Goal: Task Accomplishment & Management: Use online tool/utility

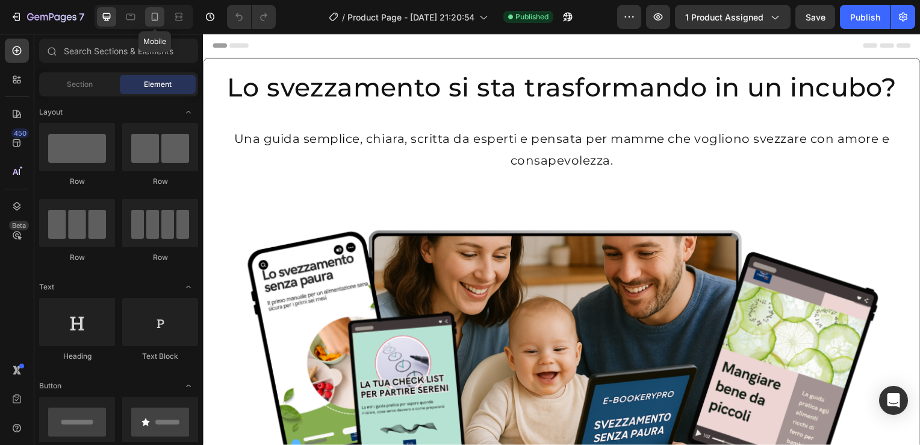
click at [158, 23] on div at bounding box center [154, 16] width 19 height 19
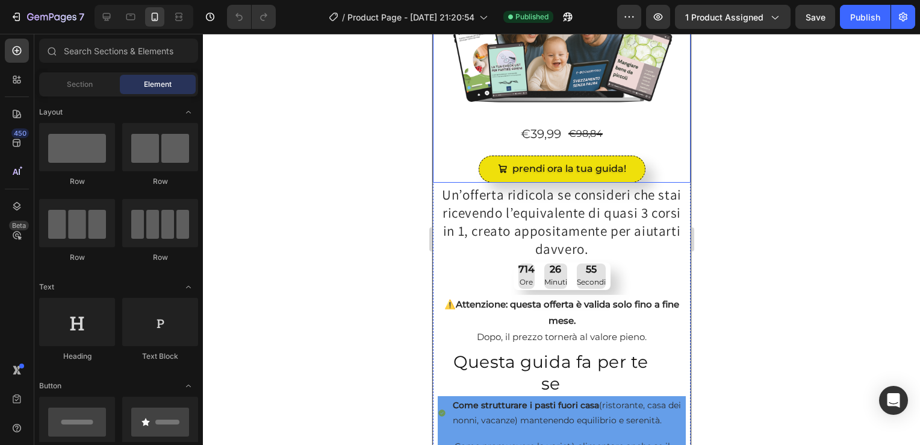
scroll to position [235, 0]
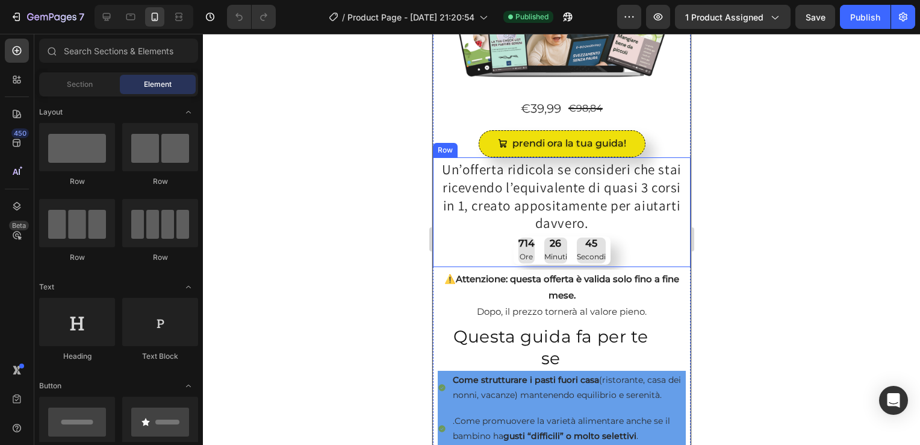
click at [434, 195] on div "Un’offerta ridicola se consideri che stai ricevendo l’equivalente di quasi 3 co…" at bounding box center [562, 212] width 258 height 110
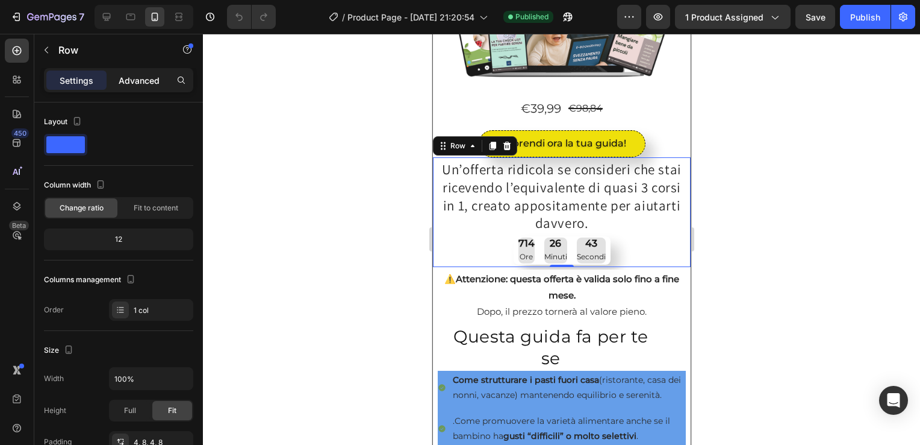
click at [145, 78] on p "Advanced" at bounding box center [139, 80] width 41 height 13
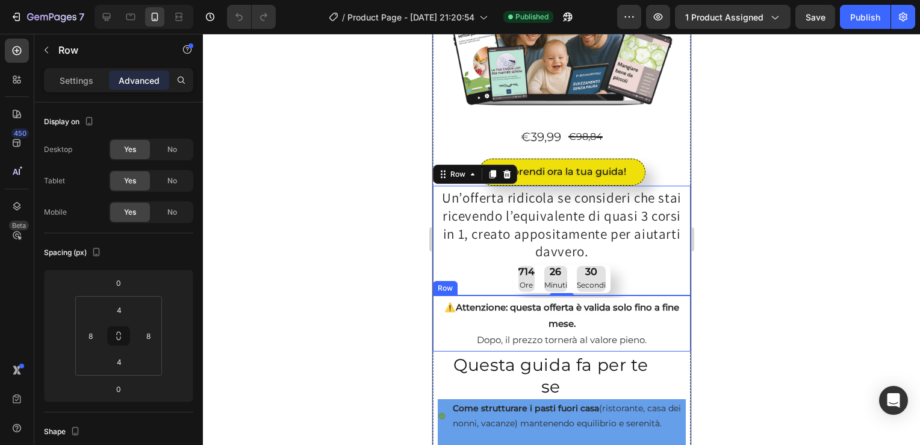
scroll to position [0, 0]
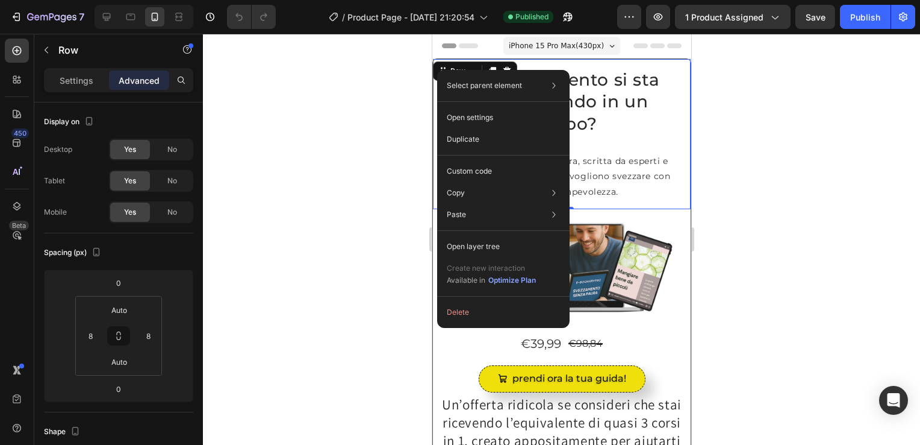
click at [383, 105] on div at bounding box center [561, 239] width 717 height 411
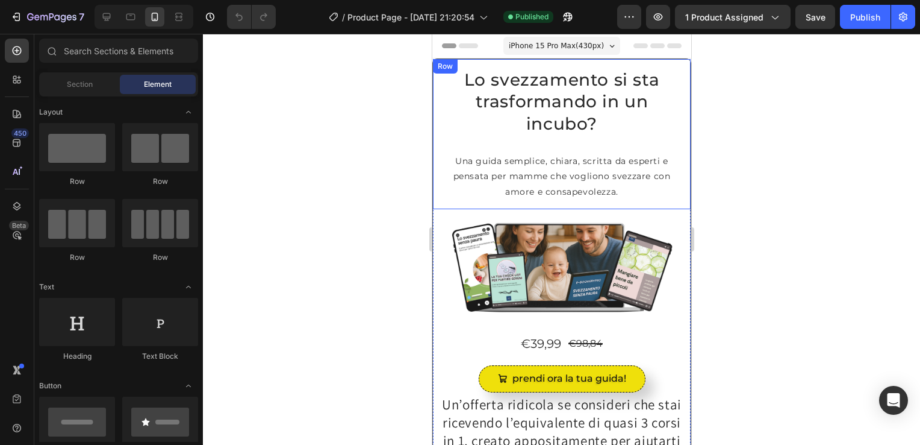
click at [440, 70] on div "Row" at bounding box center [445, 66] width 20 height 11
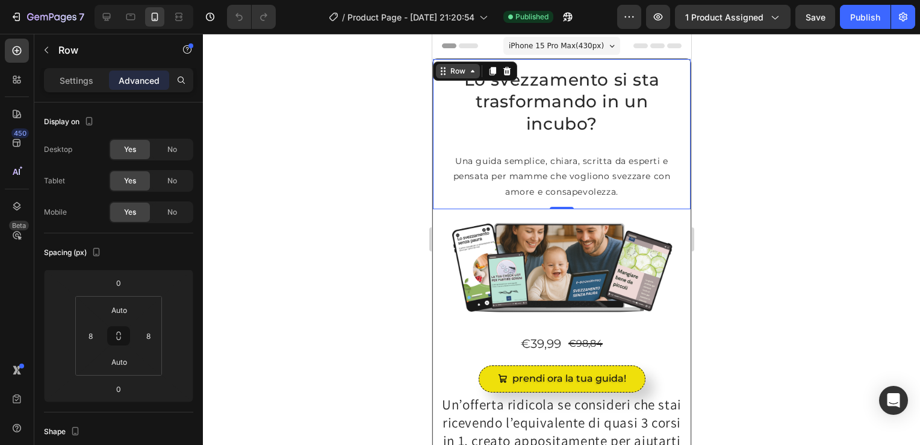
click at [459, 72] on div "Row" at bounding box center [458, 71] width 20 height 11
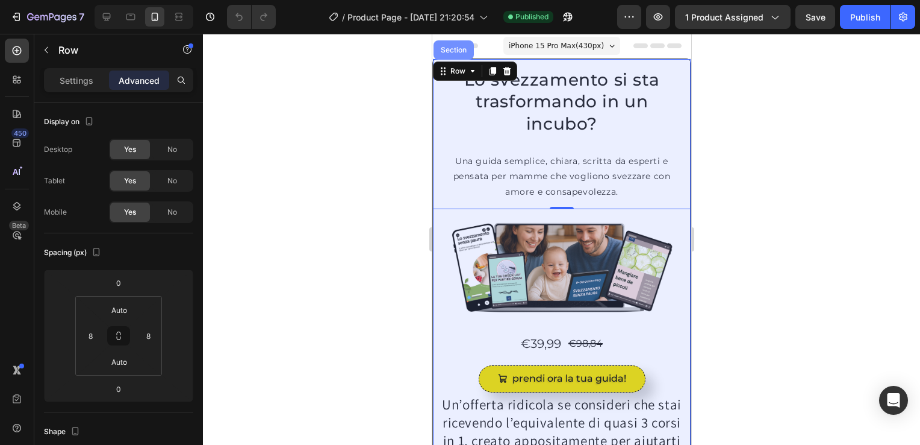
click at [450, 47] on div "Section" at bounding box center [453, 49] width 31 height 7
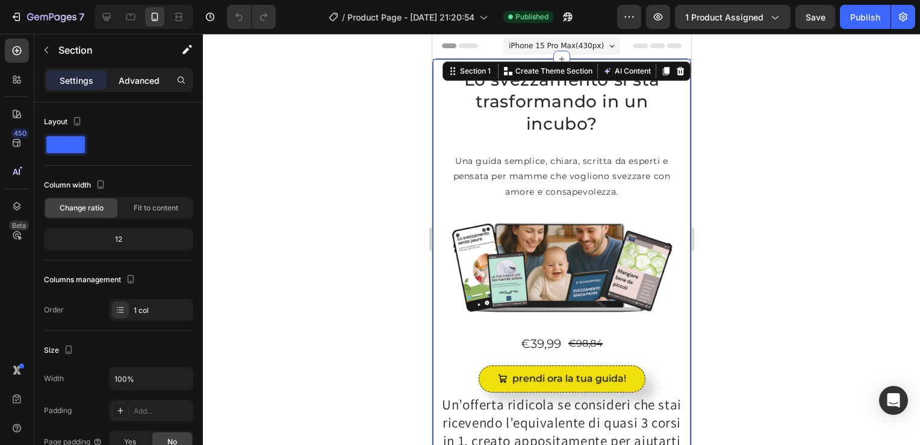
click at [137, 77] on p "Advanced" at bounding box center [139, 80] width 41 height 13
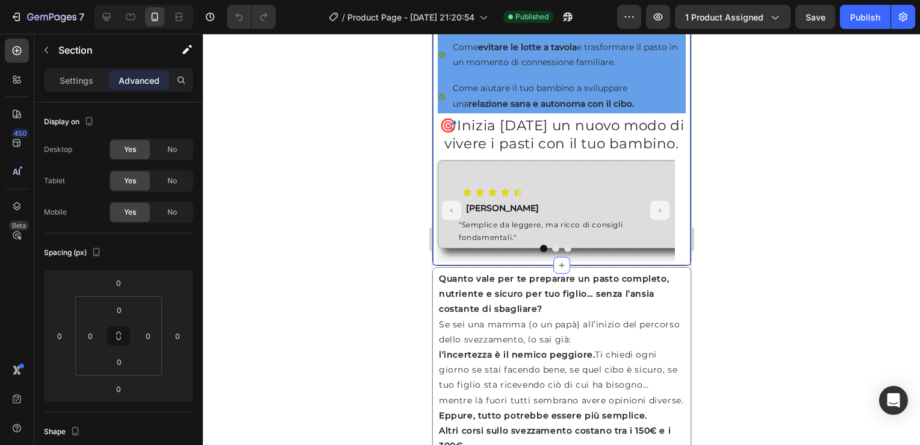
scroll to position [778, 0]
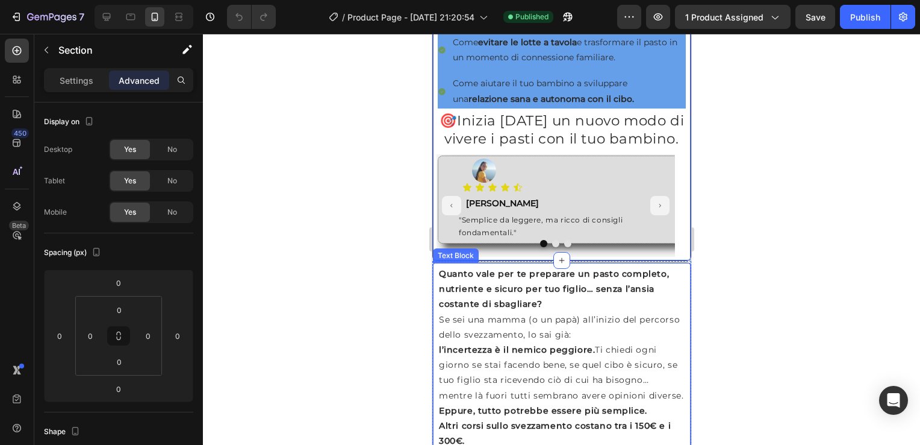
click at [442, 261] on div "Text Block" at bounding box center [455, 255] width 41 height 11
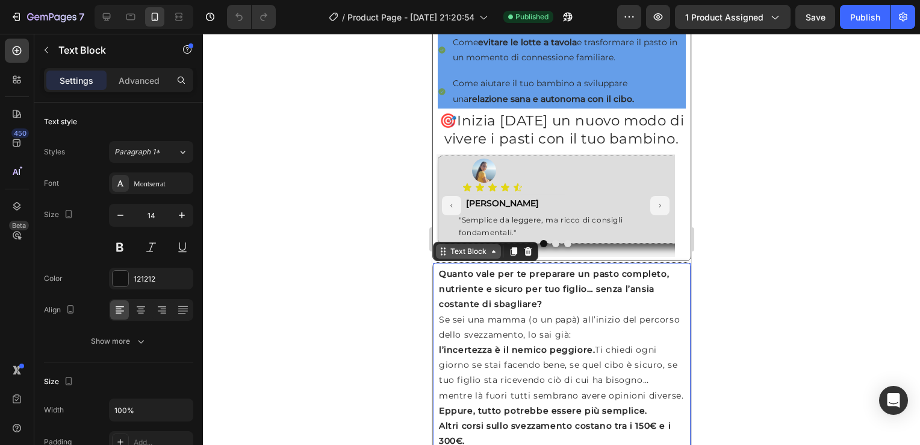
click at [466, 257] on div "Text Block" at bounding box center [468, 251] width 41 height 11
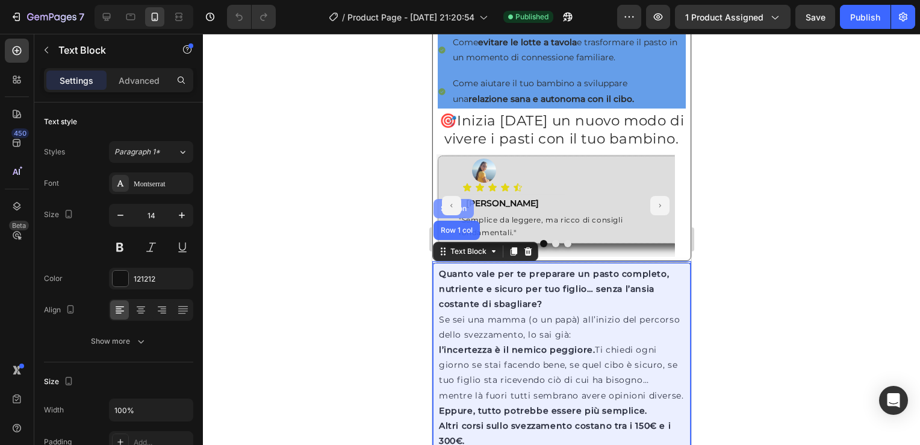
click at [468, 212] on div "Section" at bounding box center [453, 208] width 31 height 7
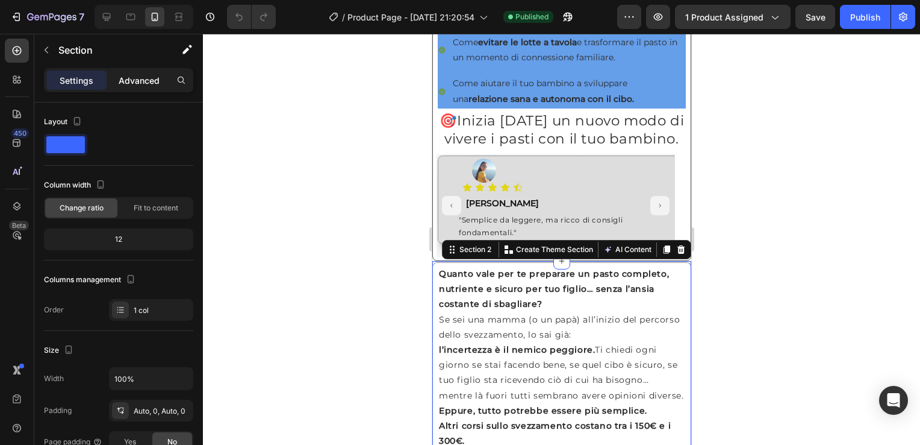
click at [136, 77] on p "Advanced" at bounding box center [139, 80] width 41 height 13
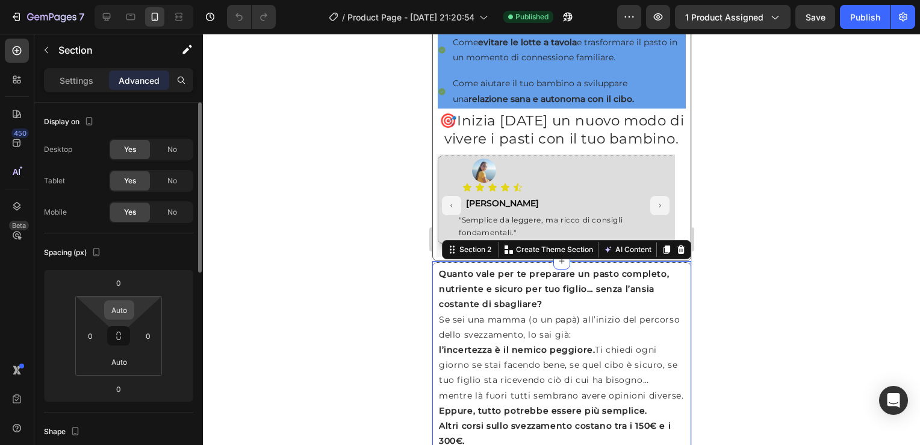
click at [123, 313] on input "Auto" at bounding box center [119, 310] width 24 height 18
type input "0"
click at [124, 360] on input "Auto" at bounding box center [119, 361] width 24 height 18
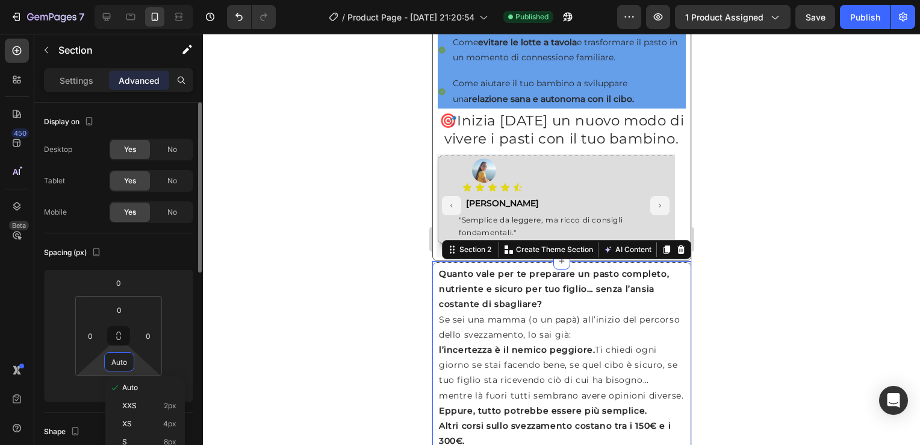
click at [124, 360] on input "Auto" at bounding box center [119, 361] width 24 height 18
type input "0"
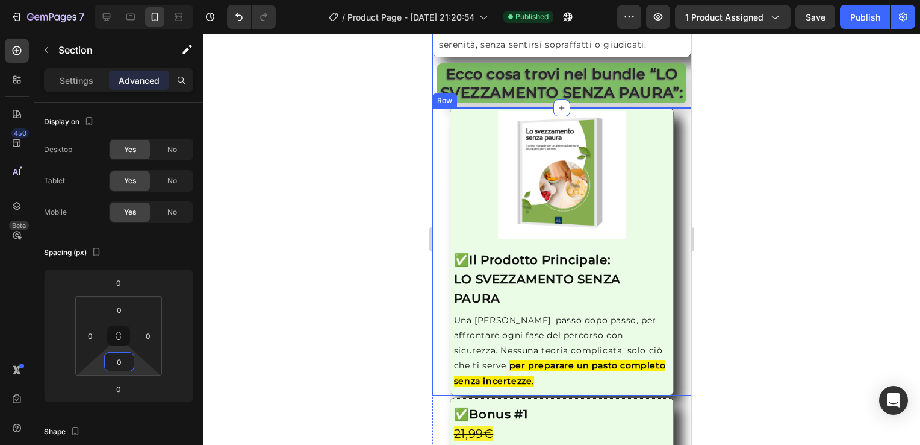
scroll to position [1322, 0]
click at [442, 107] on div "Row" at bounding box center [444, 100] width 25 height 14
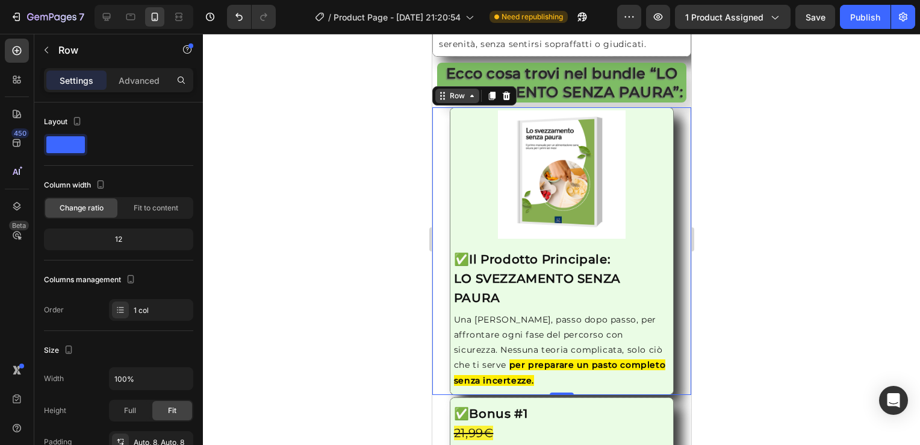
click at [474, 101] on icon at bounding box center [472, 96] width 10 height 10
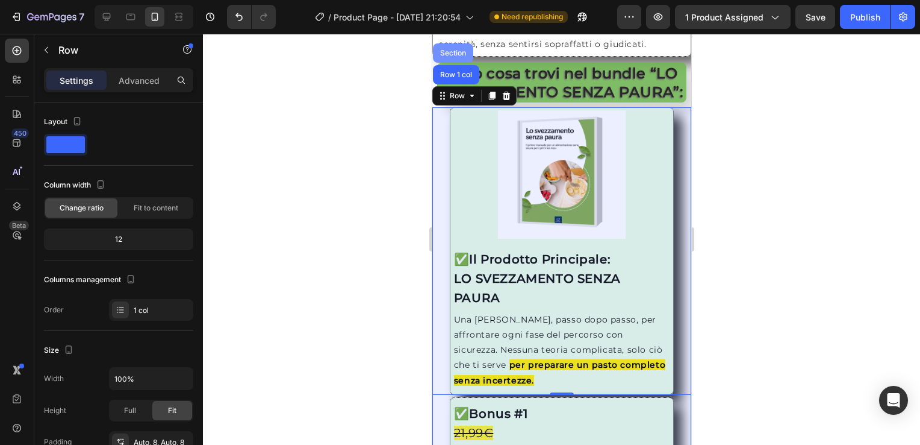
click at [454, 57] on div "Section" at bounding box center [452, 52] width 31 height 7
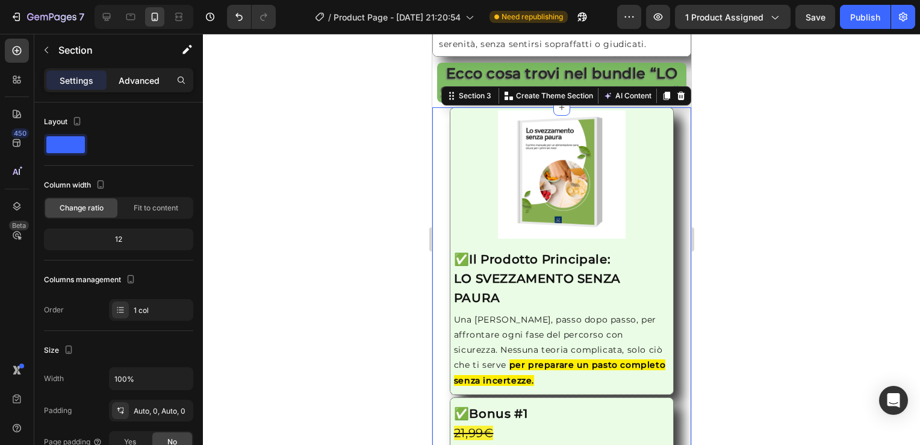
click at [139, 80] on p "Advanced" at bounding box center [139, 80] width 41 height 13
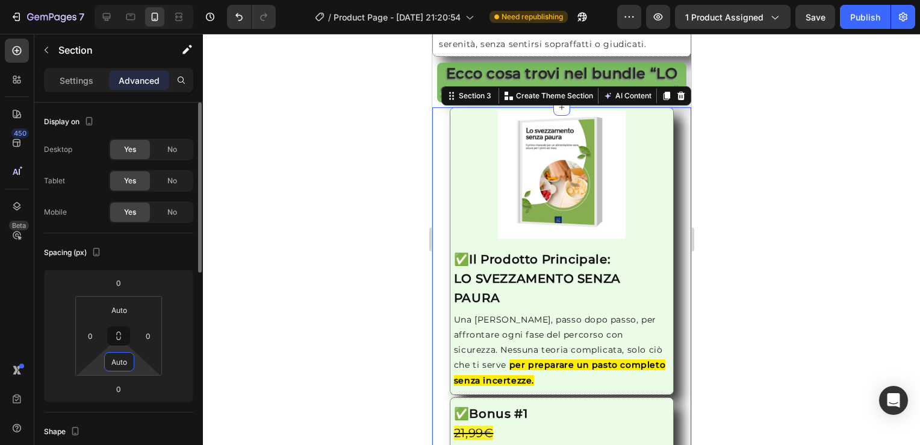
click at [120, 360] on input "Auto" at bounding box center [119, 361] width 24 height 18
type input "0"
click at [121, 314] on input "Auto" at bounding box center [119, 310] width 24 height 18
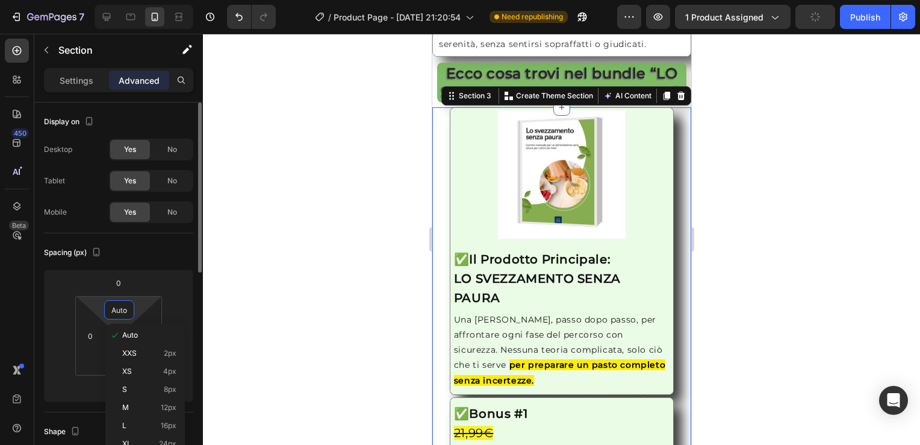
type input "0"
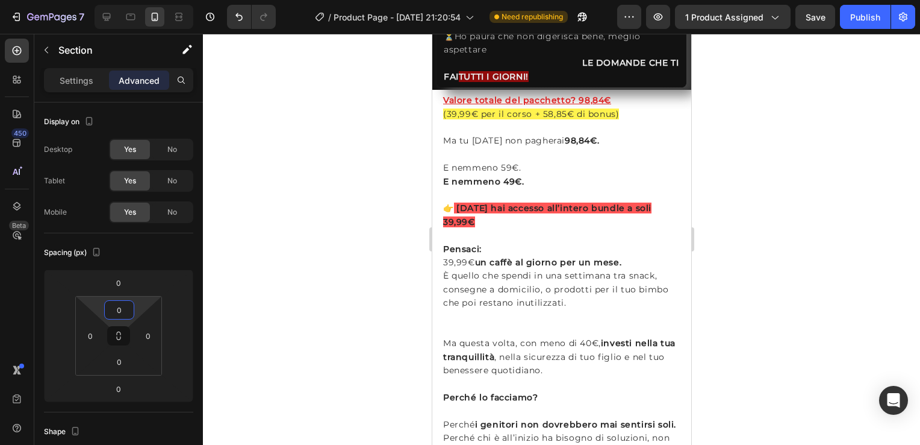
scroll to position [2391, 0]
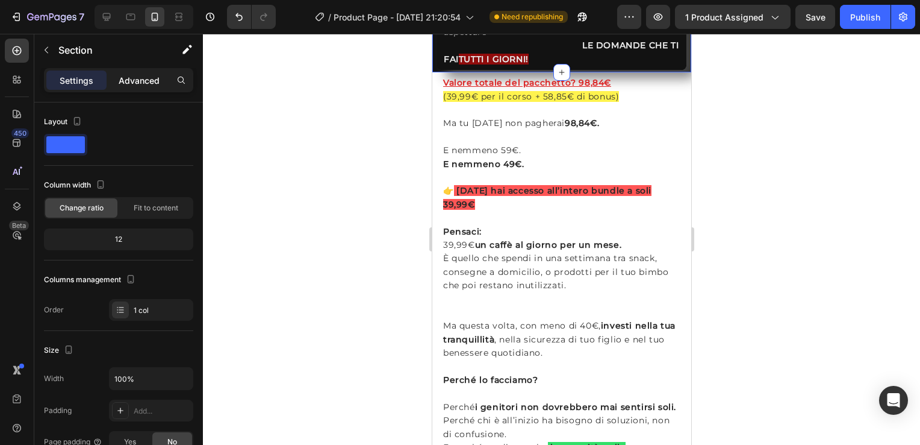
click at [149, 74] on p "Advanced" at bounding box center [139, 80] width 41 height 13
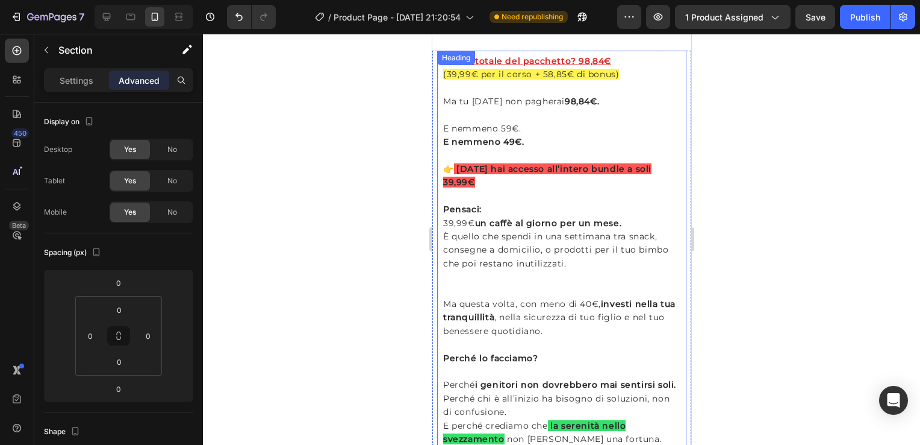
scroll to position [3005, 0]
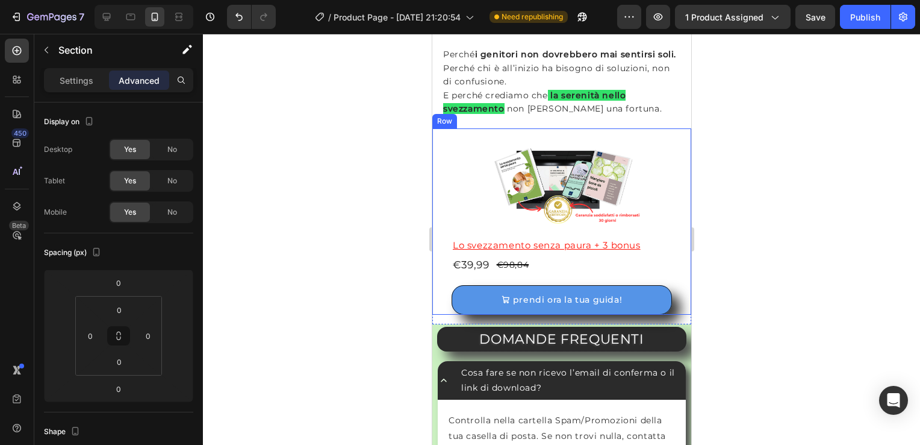
click at [435, 128] on div "Row" at bounding box center [444, 121] width 25 height 14
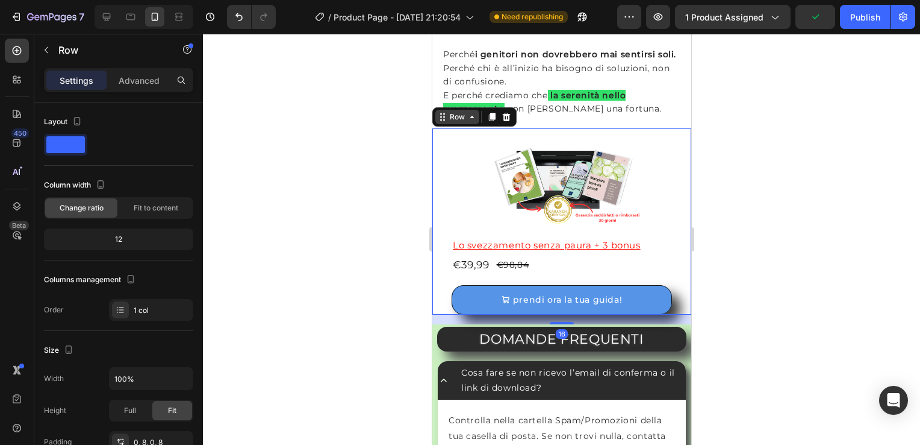
click at [467, 122] on icon at bounding box center [472, 117] width 10 height 10
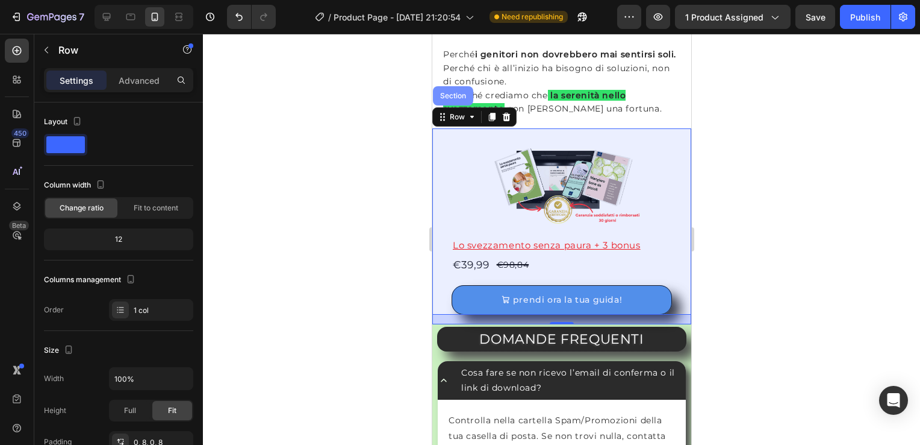
click at [457, 104] on div "Section" at bounding box center [453, 95] width 40 height 19
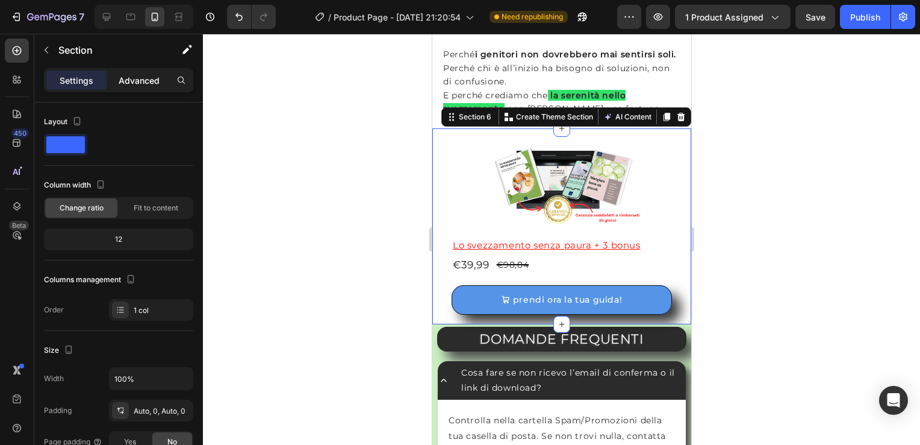
click at [136, 76] on p "Advanced" at bounding box center [139, 80] width 41 height 13
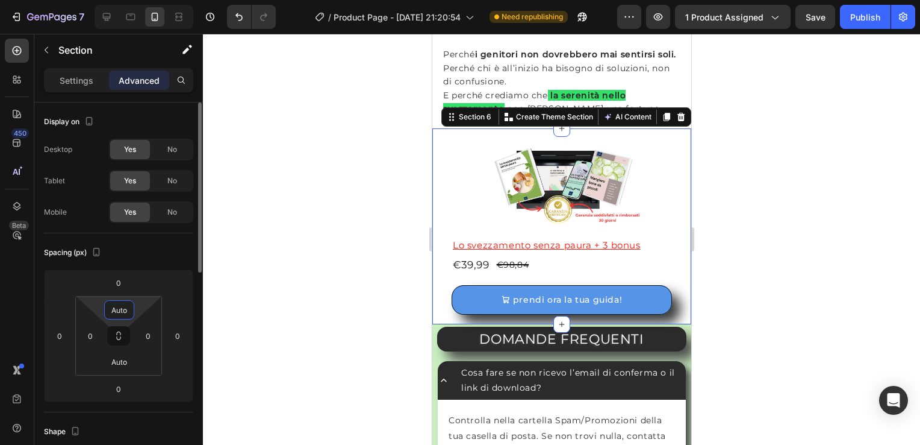
click at [123, 304] on input "Auto" at bounding box center [119, 310] width 24 height 18
type input "0"
click at [117, 337] on icon at bounding box center [119, 336] width 10 height 10
click at [116, 358] on input "Auto" at bounding box center [119, 361] width 24 height 18
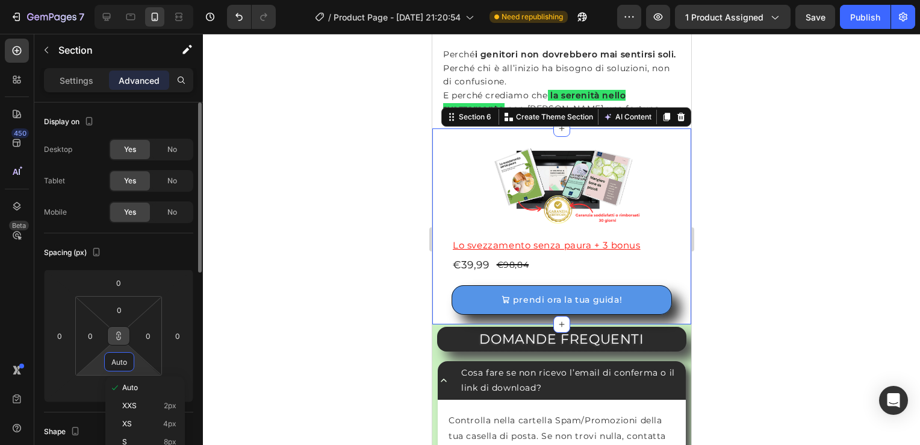
type input "0"
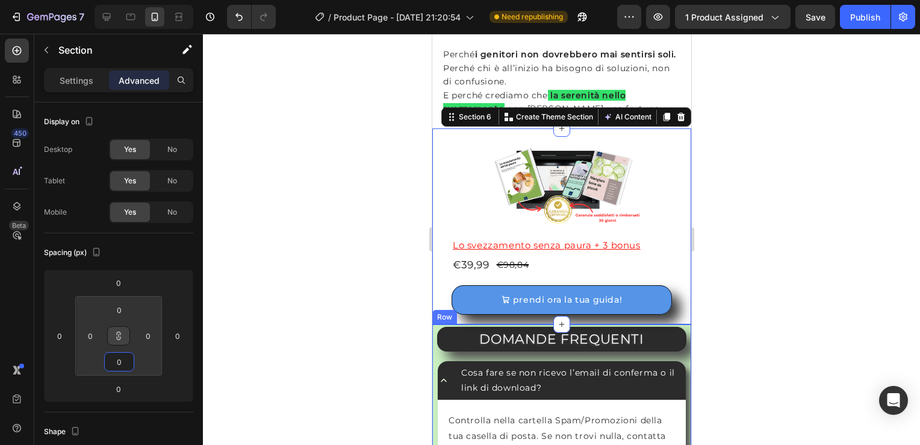
click at [440, 322] on div "Row" at bounding box center [444, 316] width 20 height 11
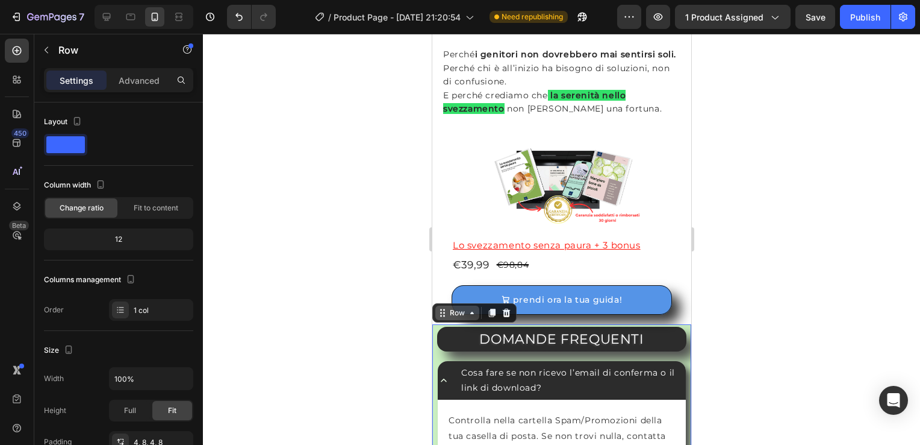
click at [459, 320] on div "Row" at bounding box center [457, 312] width 44 height 14
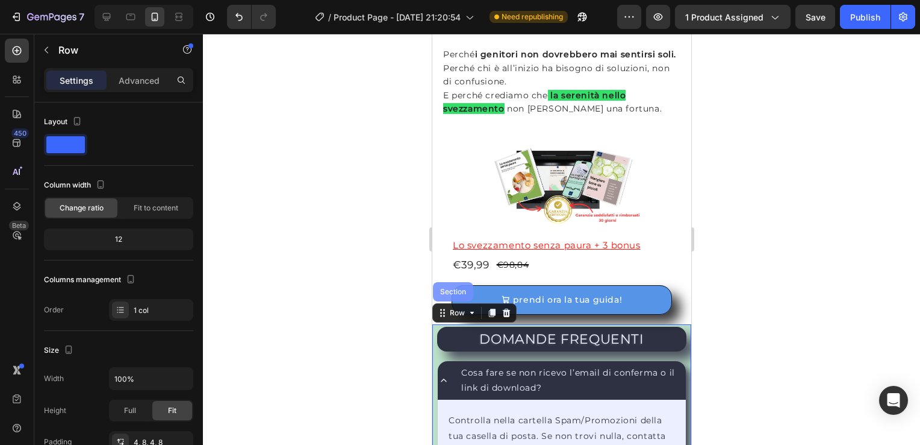
click at [458, 295] on div "Section" at bounding box center [452, 291] width 31 height 7
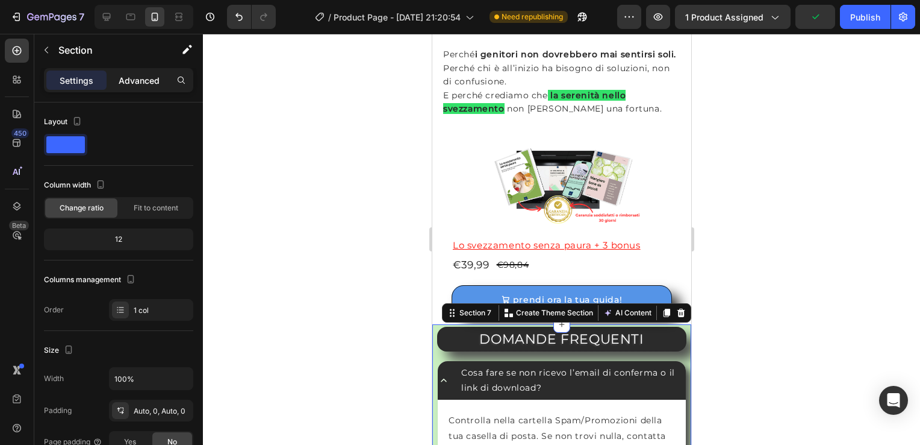
click at [129, 78] on p "Advanced" at bounding box center [139, 80] width 41 height 13
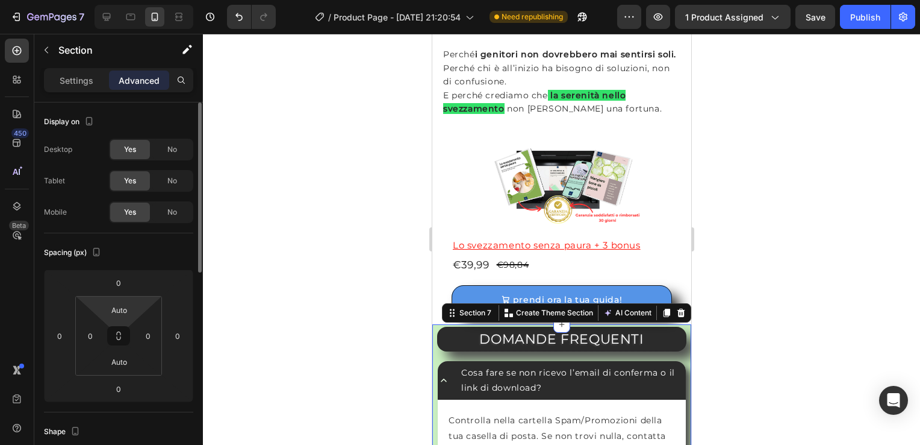
click at [120, 0] on html "7 / Product Page - Jul 29, 21:20:54 Need republishing Preview 1 product assigne…" at bounding box center [460, 0] width 920 height 0
type input "0"
click at [125, 360] on input "Auto" at bounding box center [119, 361] width 24 height 18
type input "0"
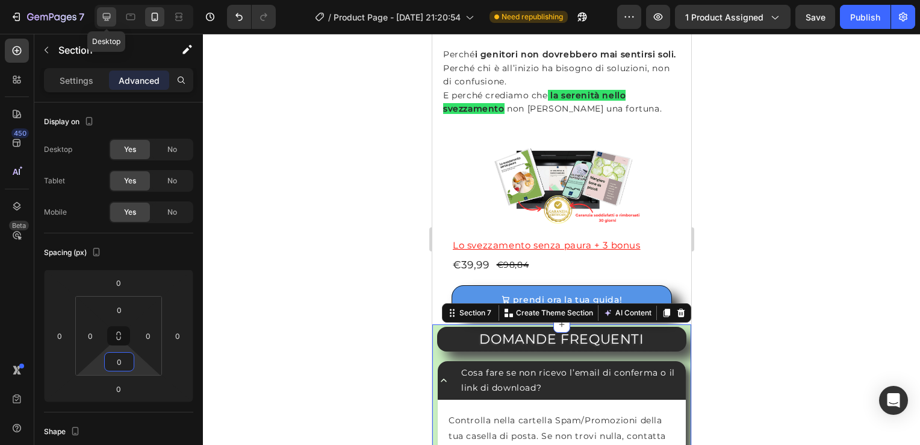
click at [111, 15] on icon at bounding box center [107, 17] width 12 height 12
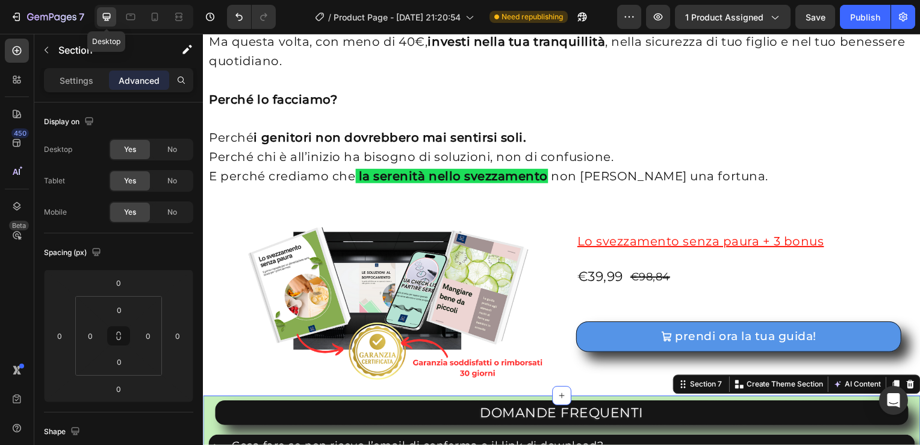
type input "Auto"
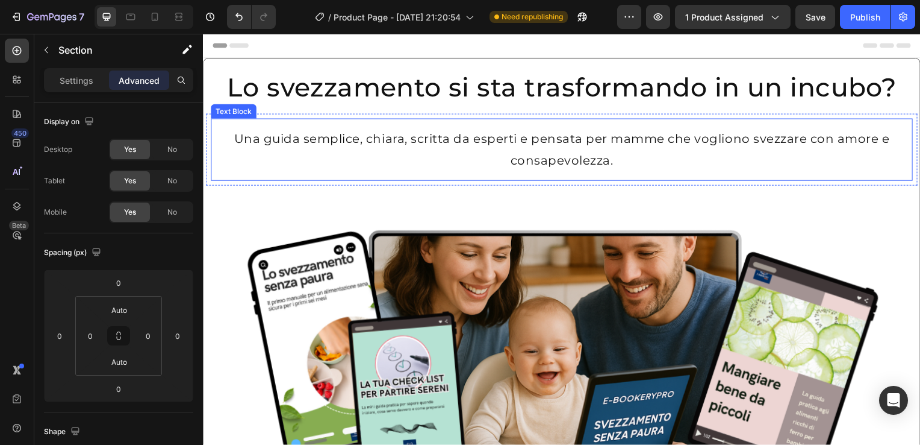
scroll to position [363, 0]
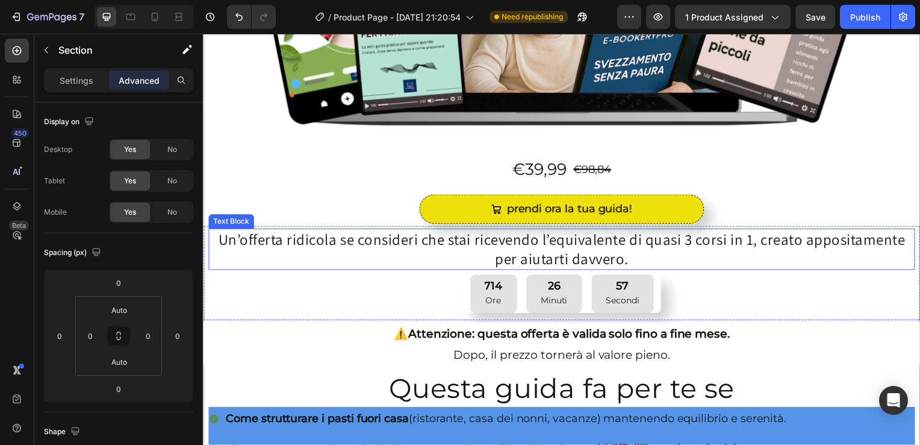
click at [565, 245] on p "Un’offerta ridicola se consideri che stai ricevendo l’equivalente di quasi 3 co…" at bounding box center [565, 250] width 710 height 39
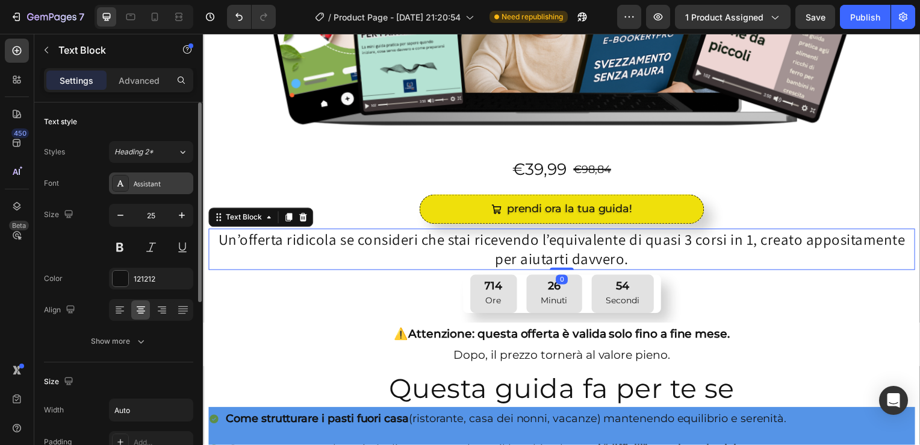
click at [145, 183] on div "Assistant" at bounding box center [162, 183] width 57 height 11
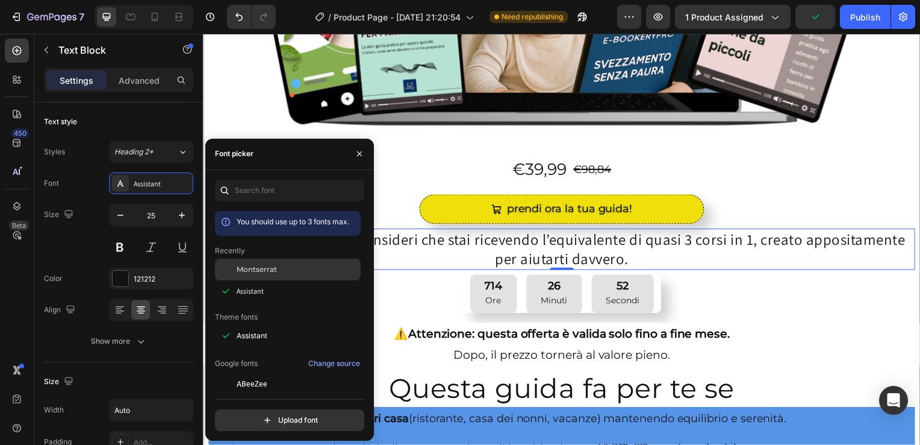
click at [253, 267] on span "Montserrat" at bounding box center [257, 269] width 40 height 11
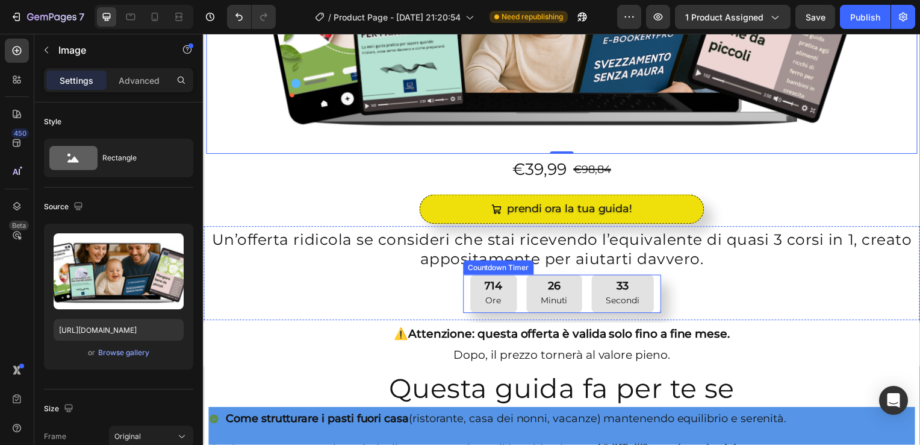
click at [561, 302] on p "Minuti" at bounding box center [556, 302] width 27 height 15
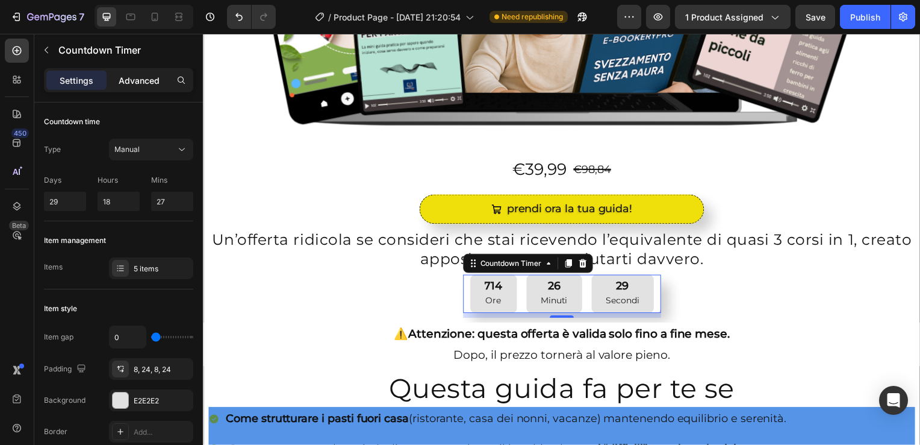
click at [143, 74] on p "Advanced" at bounding box center [139, 80] width 41 height 13
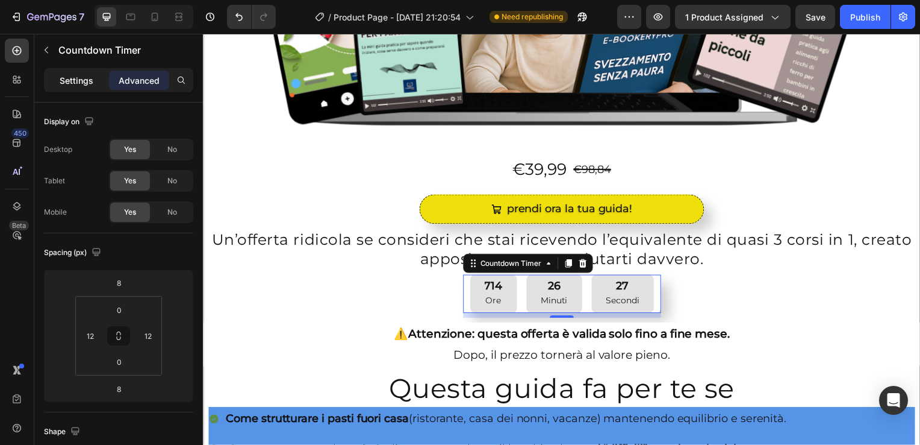
click at [69, 78] on p "Settings" at bounding box center [77, 80] width 34 height 13
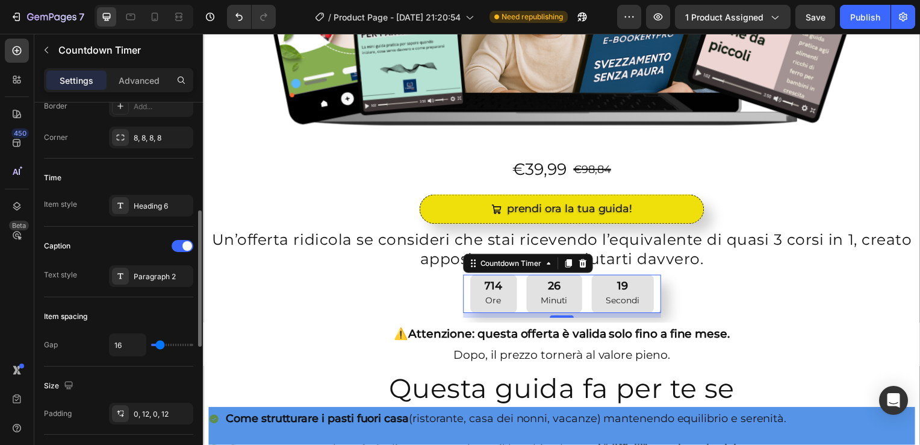
scroll to position [317, 0]
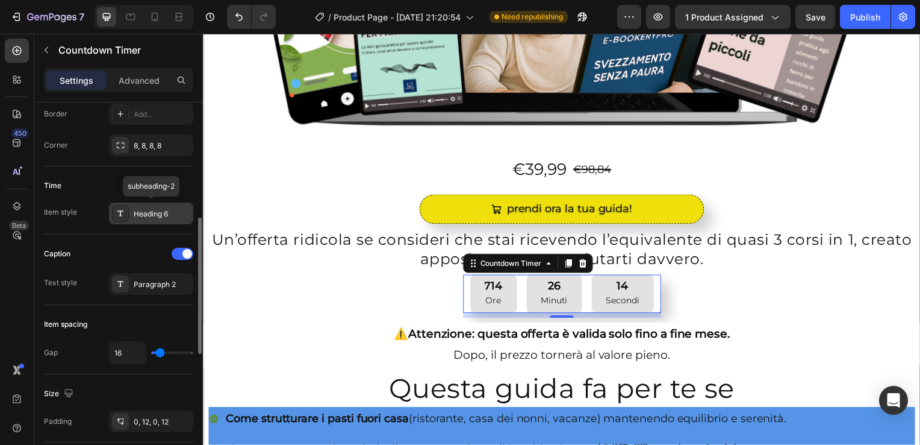
click at [149, 211] on div "Heading 6" at bounding box center [162, 213] width 57 height 11
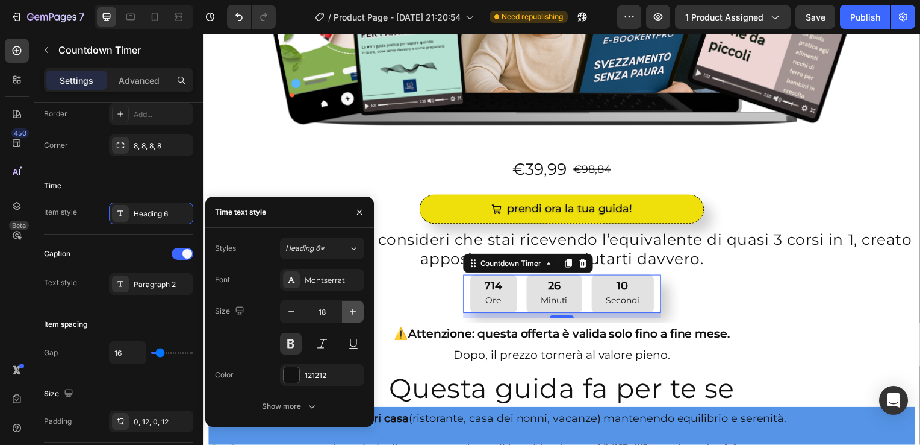
click at [349, 312] on icon "button" at bounding box center [353, 311] width 12 height 12
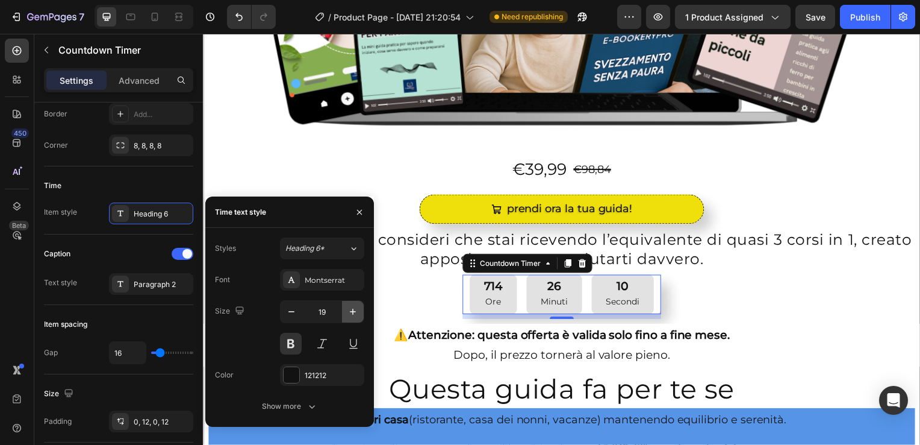
click at [349, 312] on icon "button" at bounding box center [353, 311] width 12 height 12
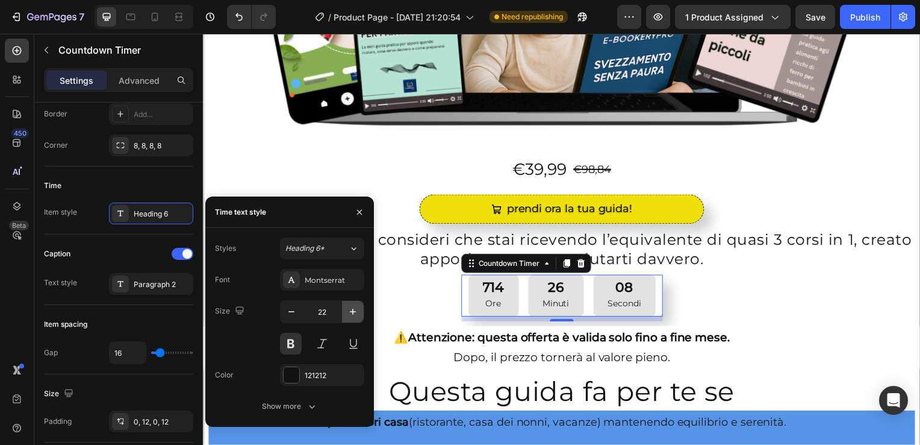
click at [349, 312] on icon "button" at bounding box center [353, 311] width 12 height 12
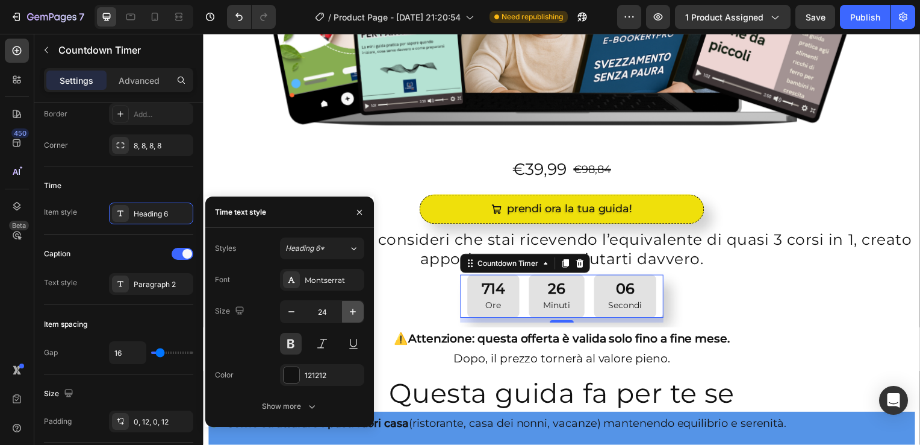
click at [349, 312] on icon "button" at bounding box center [353, 311] width 12 height 12
type input "25"
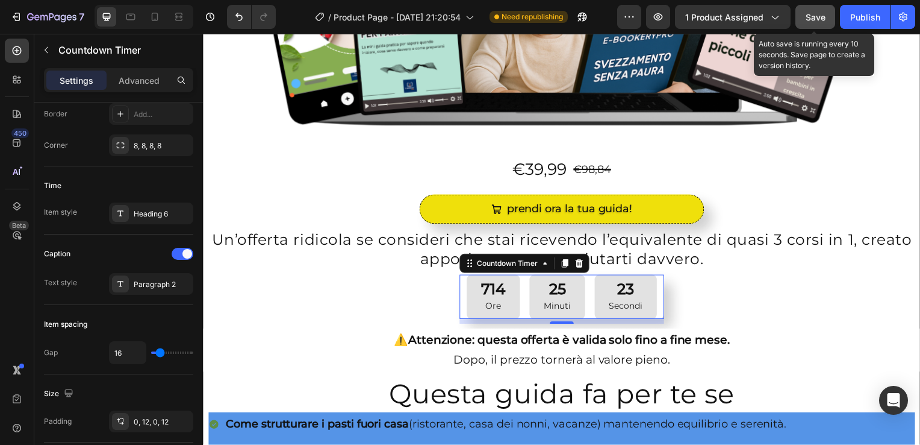
click at [816, 13] on span "Save" at bounding box center [816, 17] width 20 height 10
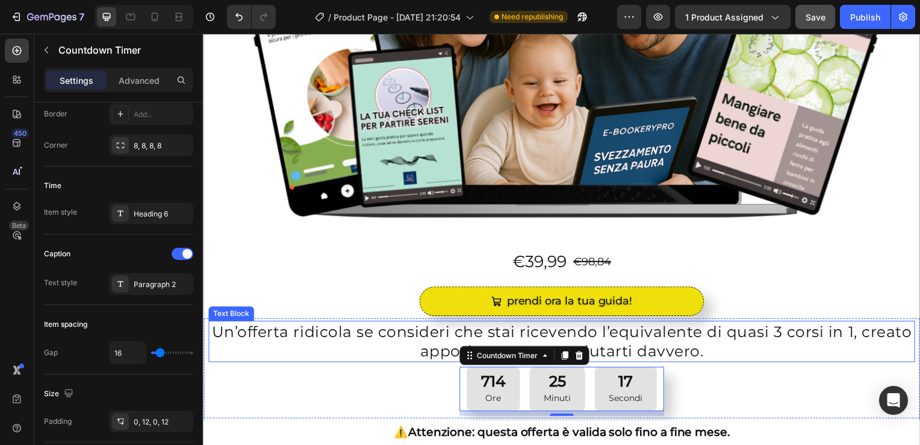
scroll to position [72, 0]
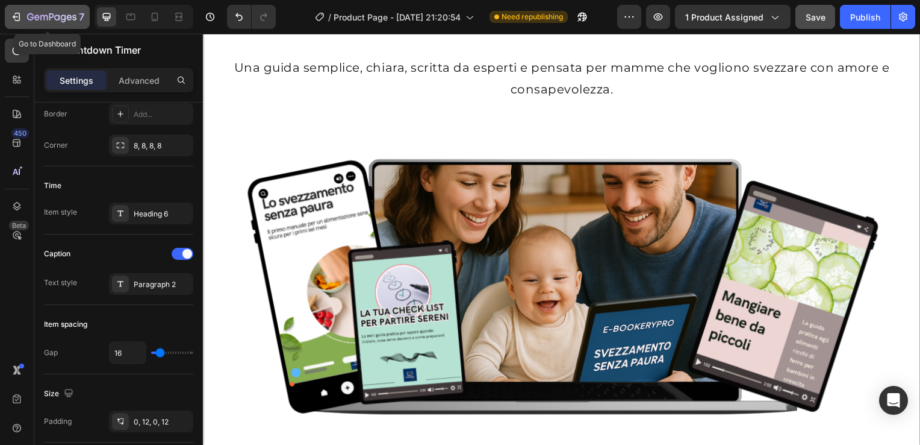
click at [22, 19] on div "7" at bounding box center [47, 17] width 74 height 14
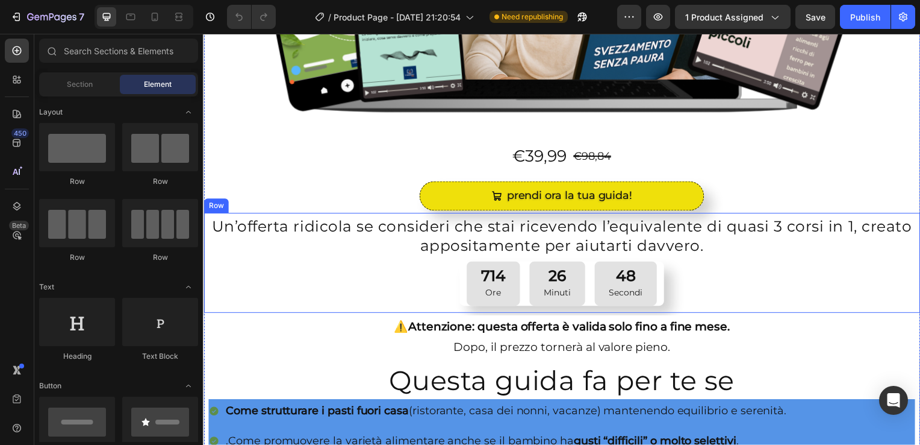
scroll to position [376, 0]
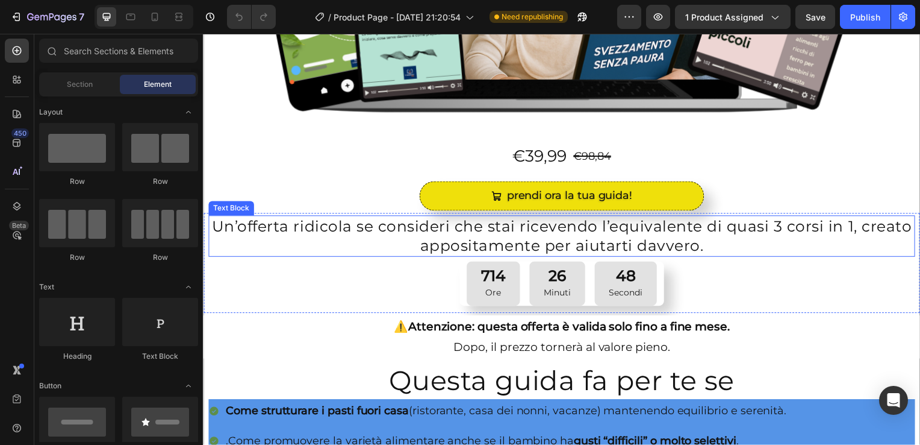
click at [410, 220] on p "Un’offerta ridicola se consideri che stai ricevendo l’equivalente di quasi 3 co…" at bounding box center [565, 237] width 710 height 39
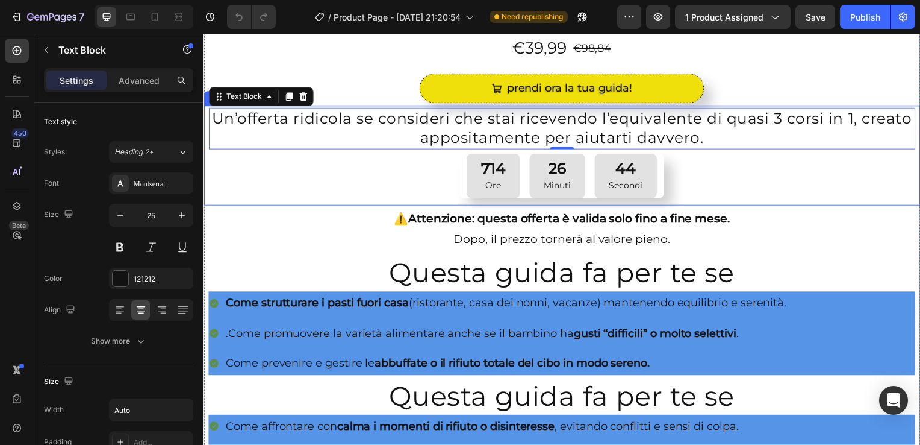
scroll to position [484, 0]
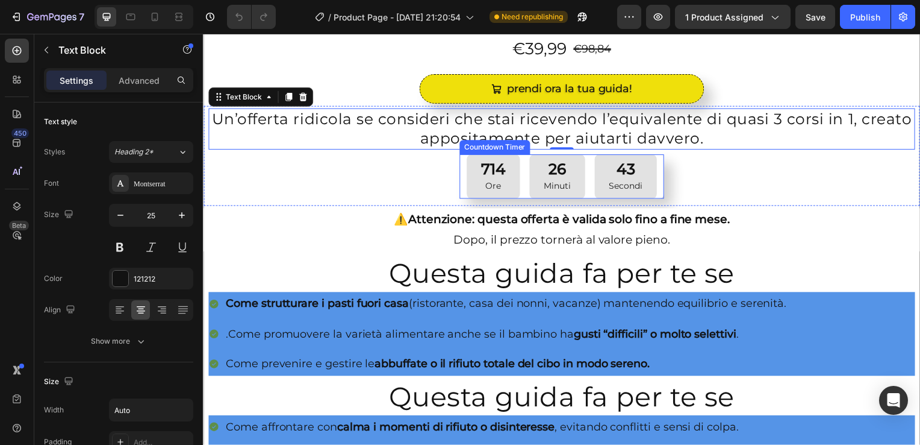
click at [539, 173] on div "26 Minuti" at bounding box center [560, 177] width 56 height 45
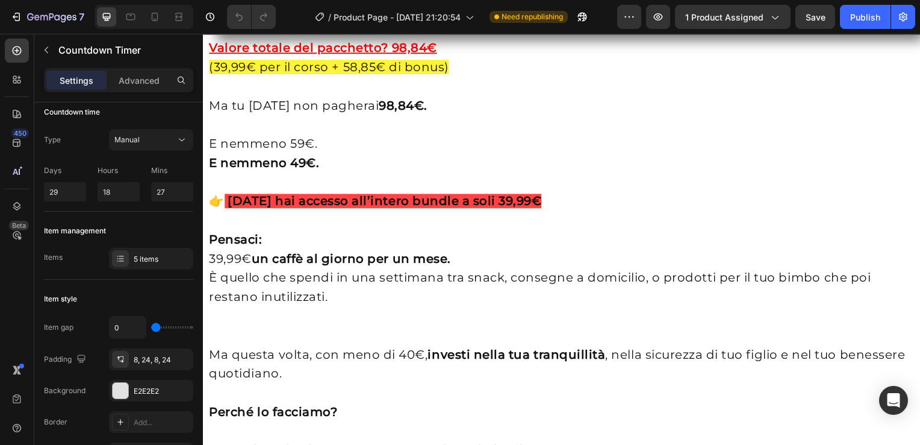
scroll to position [2132, 0]
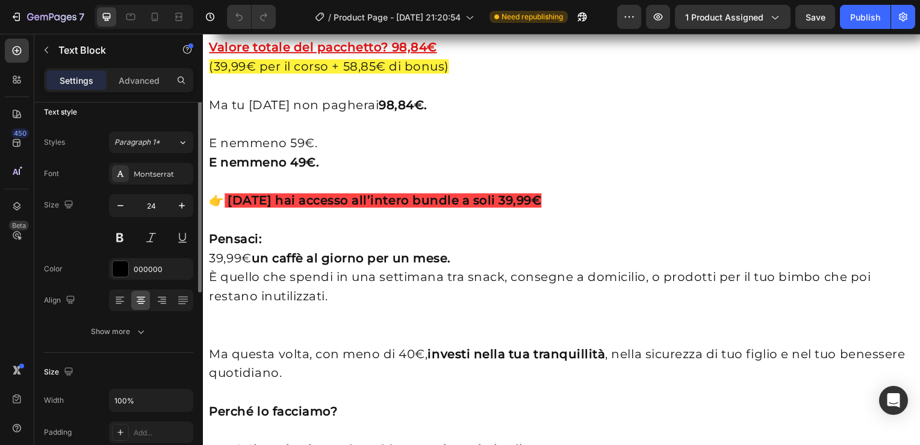
scroll to position [0, 0]
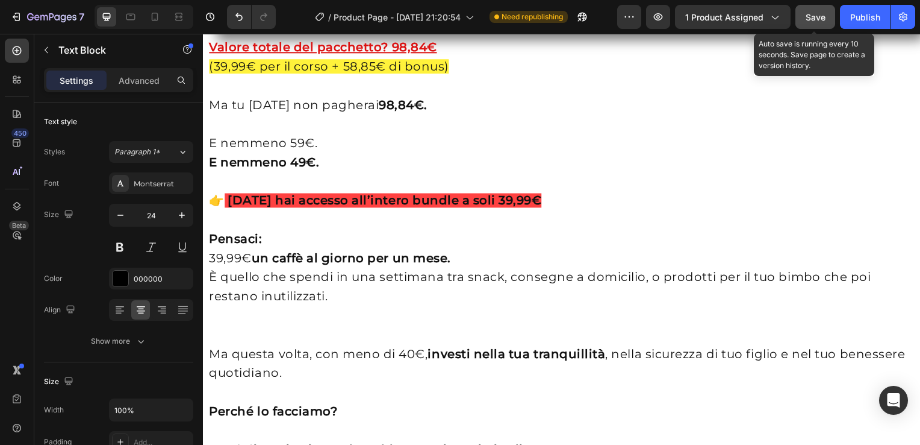
click at [818, 16] on span "Save" at bounding box center [816, 17] width 20 height 10
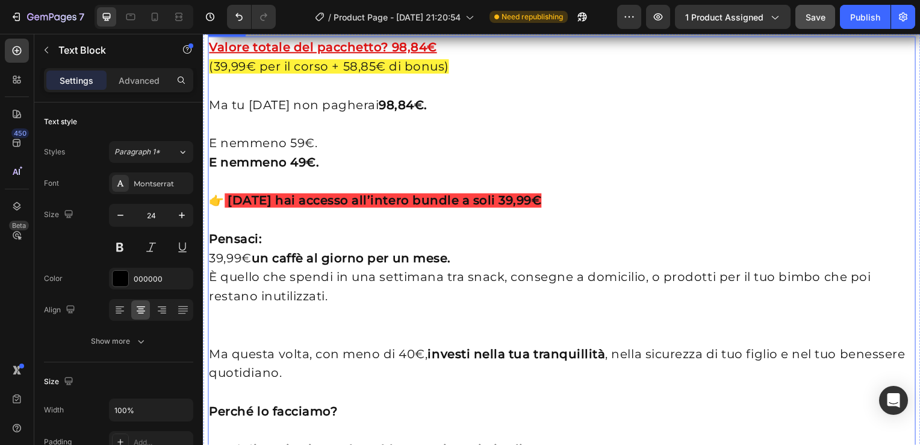
click at [242, 74] on span "(39,99€ per il corso + 58,85€ di bonus)" at bounding box center [330, 67] width 242 height 14
click at [227, 74] on span "(39,99€ per il corso + 58,85€ di bonus)" at bounding box center [330, 67] width 242 height 14
click at [375, 74] on span "(29,99€ per il corso + 58,85€ di bonus)" at bounding box center [330, 67] width 242 height 14
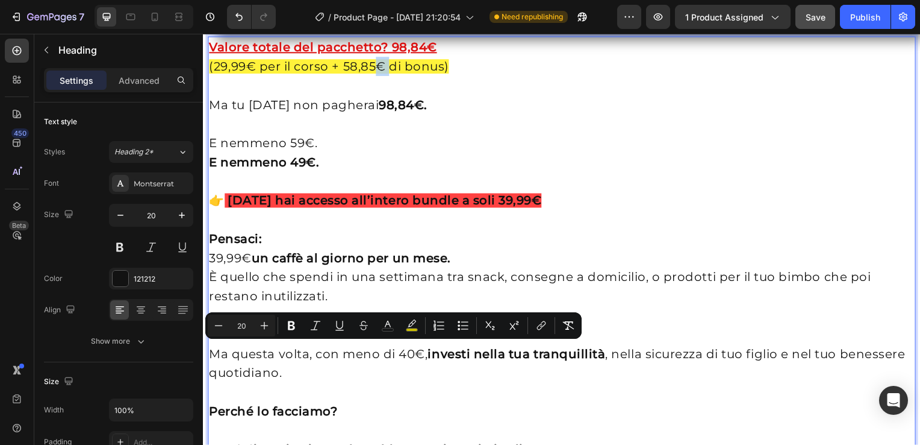
click at [375, 74] on span "(29,99€ per il corso + 58,85€ di bonus)" at bounding box center [330, 67] width 242 height 14
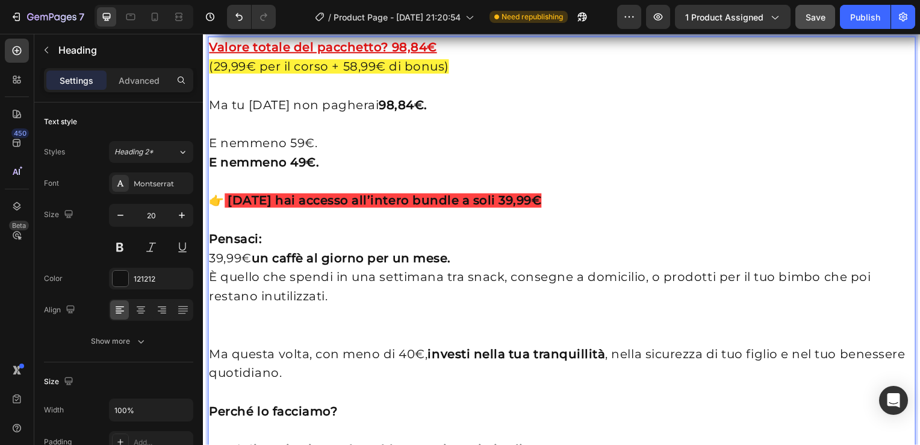
click at [402, 113] on strong "98,84€." at bounding box center [404, 105] width 49 height 14
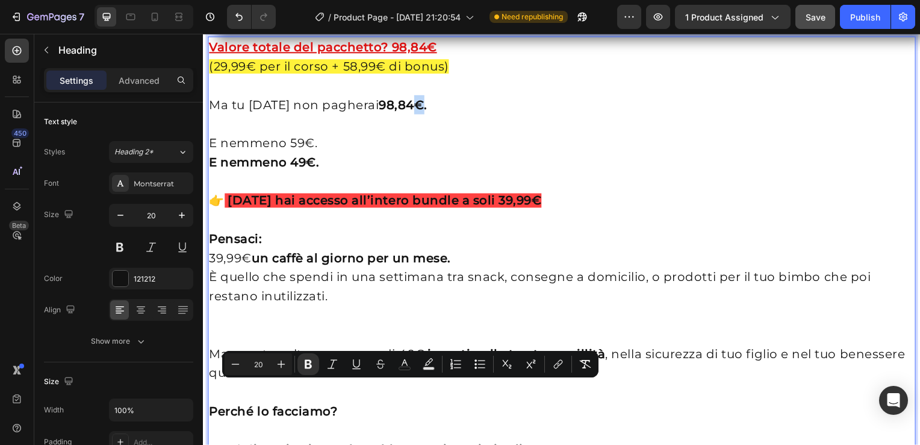
click at [402, 113] on strong "98,84€." at bounding box center [404, 105] width 49 height 14
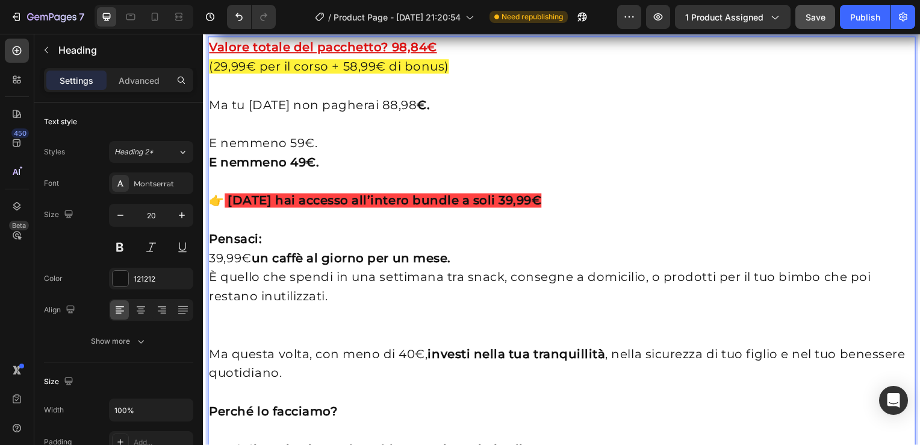
click at [369, 390] on p "Valore totale del pacchetto? 98,84€ (29,99€ per il corso + 58,99€ di bonus) Ma …" at bounding box center [564, 269] width 711 height 463
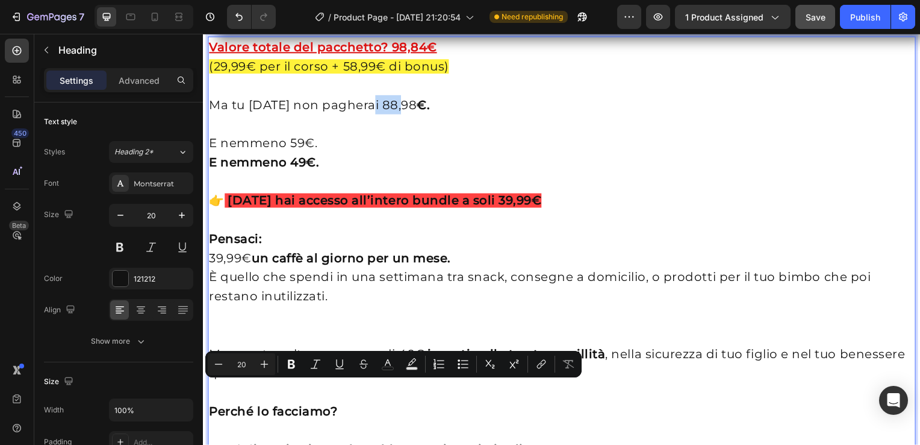
drag, startPoint x: 369, startPoint y: 390, endPoint x: 403, endPoint y: 396, distance: 34.8
click at [403, 396] on p "Valore totale del pacchetto? 98,84€ (29,99€ per il corso + 58,99€ di bonus) Ma …" at bounding box center [564, 269] width 711 height 463
click at [289, 363] on icon "Editor contextual toolbar" at bounding box center [291, 364] width 7 height 9
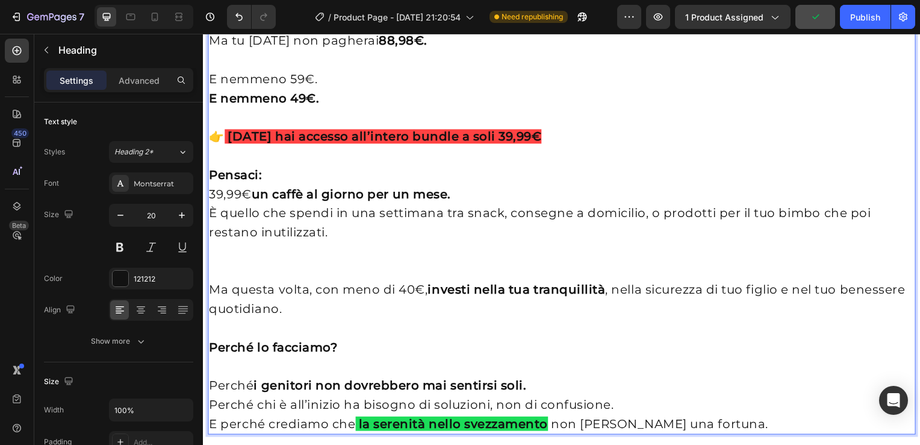
scroll to position [2197, 0]
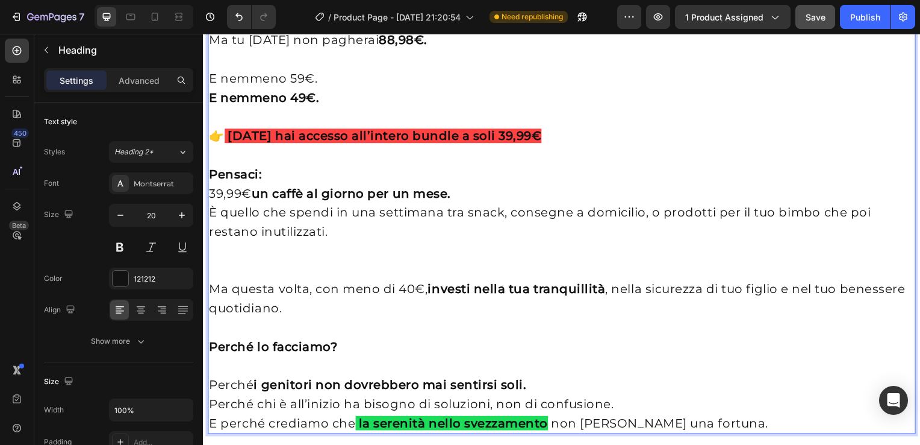
click at [301, 105] on strong "E nemmeno 49€." at bounding box center [264, 98] width 111 height 14
click at [237, 15] on icon "Undo/Redo" at bounding box center [239, 17] width 7 height 8
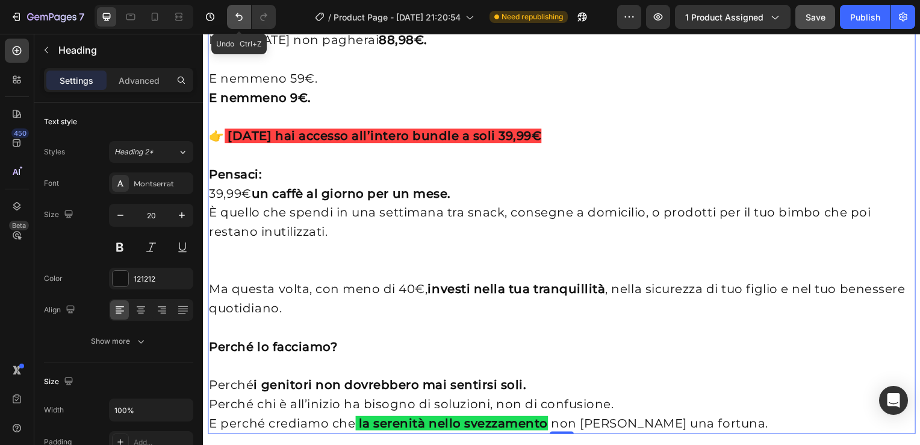
click at [237, 15] on icon "Undo/Redo" at bounding box center [239, 17] width 7 height 8
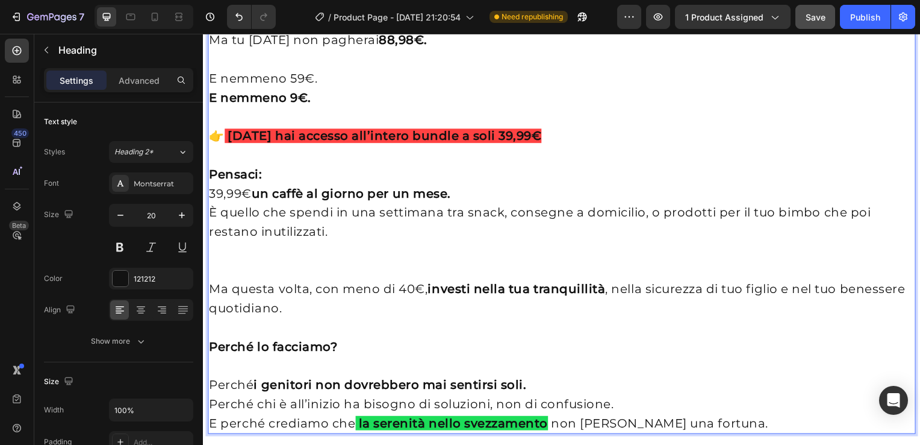
click at [290, 105] on strong "E nemmeno 9€." at bounding box center [260, 98] width 103 height 14
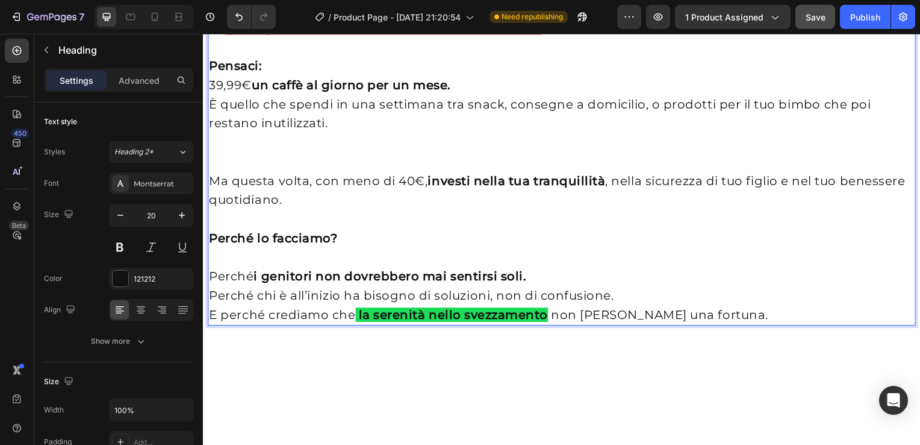
scroll to position [2313, 0]
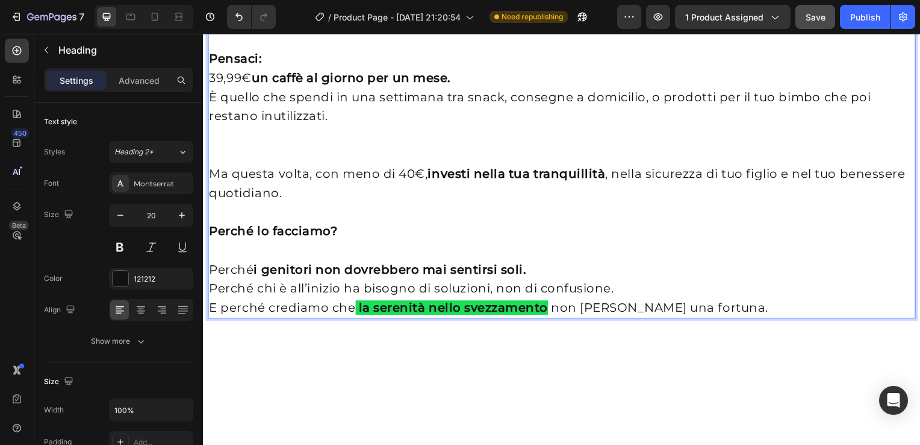
drag, startPoint x: 500, startPoint y: 306, endPoint x: 492, endPoint y: 307, distance: 7.9
click at [492, 28] on strong "[DATE] hai accesso all’intero bundle a soli 39,99€" at bounding box center [386, 20] width 316 height 14
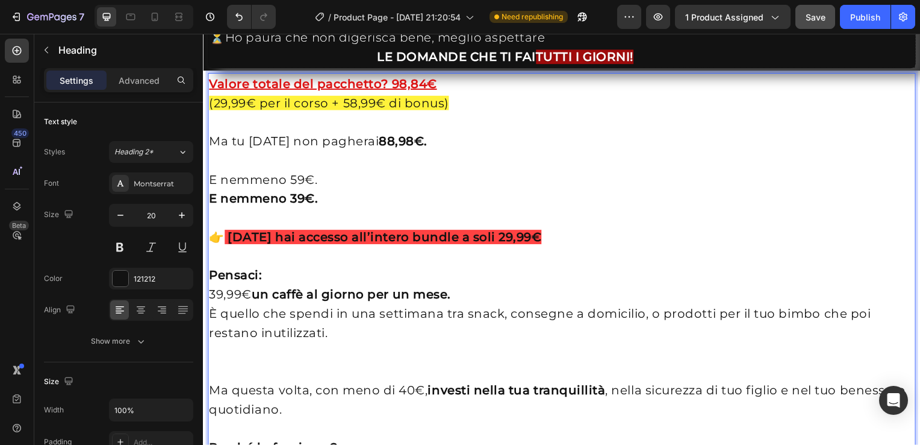
scroll to position [2383, 0]
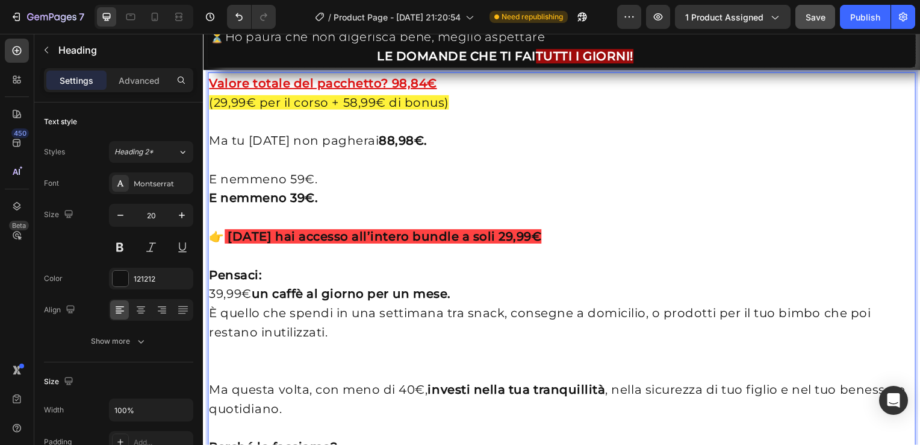
click at [214, 291] on p "Valore totale del pacchetto? 98,84€ (29,99€ per il corso + 58,99€ di bonus) Ma …" at bounding box center [564, 305] width 711 height 463
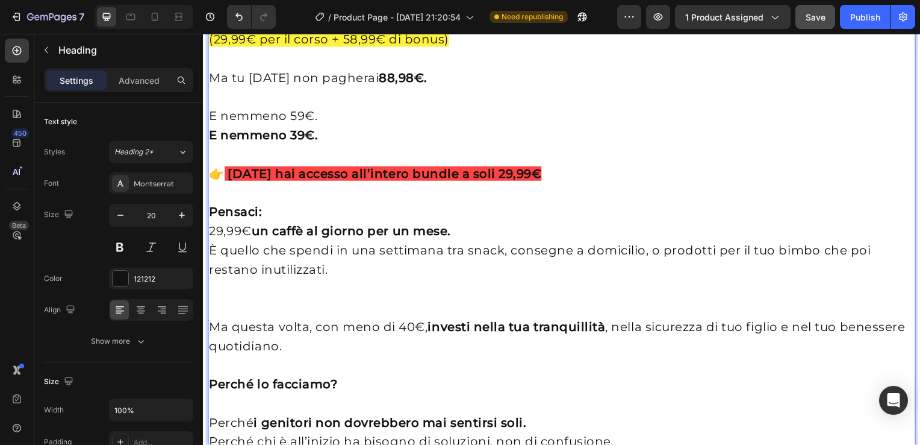
scroll to position [2446, 0]
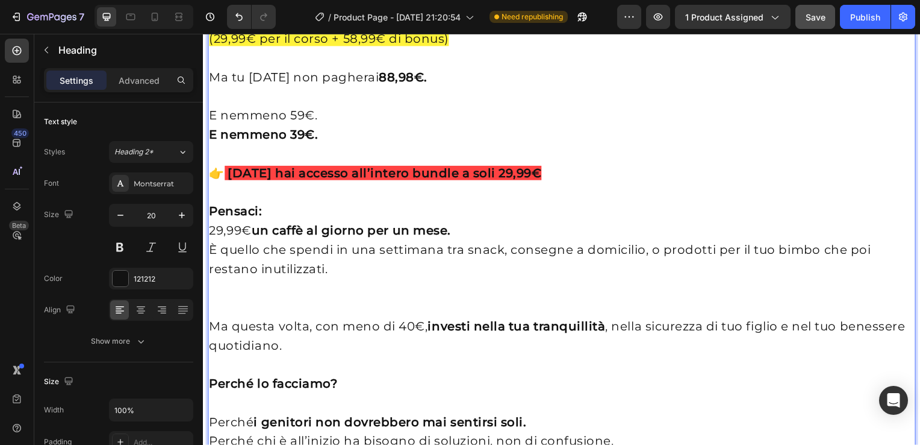
click at [405, 324] on p "Valore totale del pacchetto? 98,84€ (29,99€ per il corso + 58,99€ di bonus) Ma …" at bounding box center [564, 241] width 711 height 463
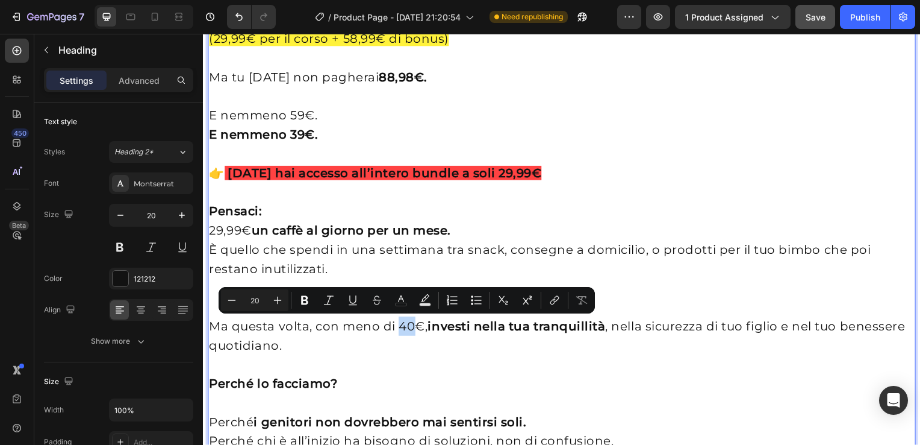
click at [405, 324] on p "Valore totale del pacchetto? 98,84€ (29,99€ per il corso + 58,99€ di bonus) Ma …" at bounding box center [564, 241] width 711 height 463
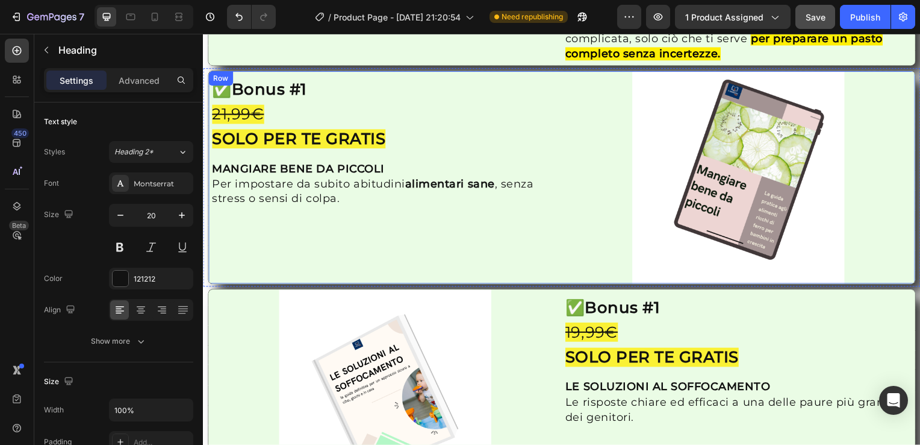
scroll to position [1012, 0]
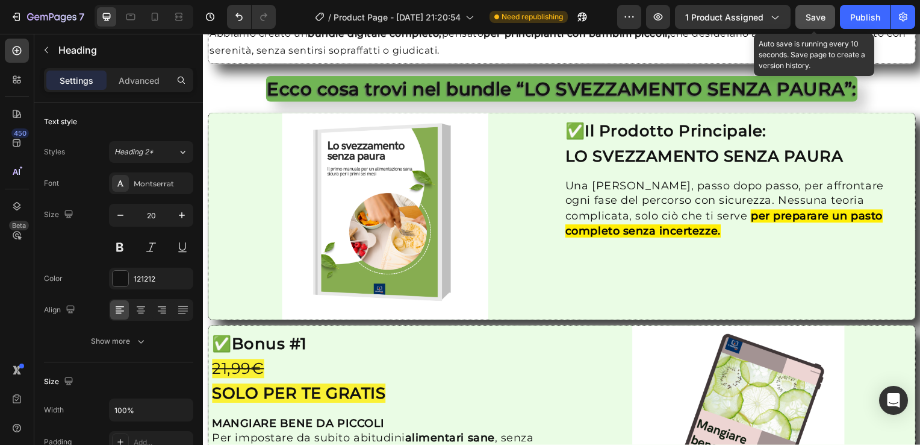
click at [814, 12] on span "Save" at bounding box center [816, 17] width 20 height 10
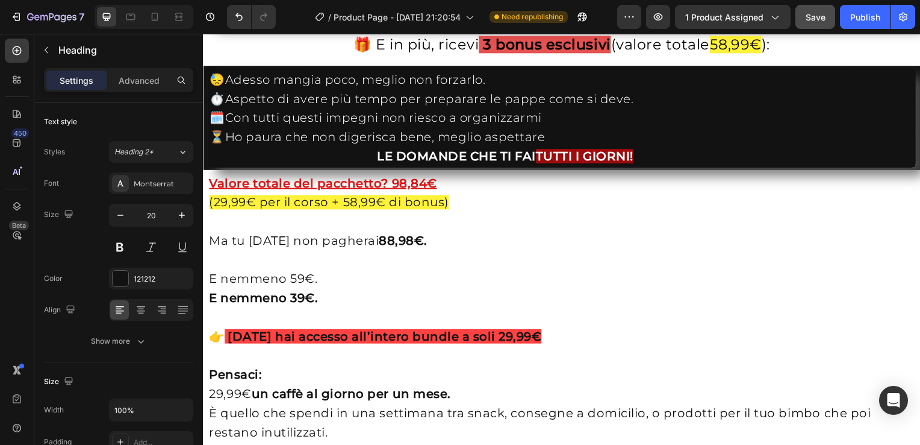
scroll to position [2334, 0]
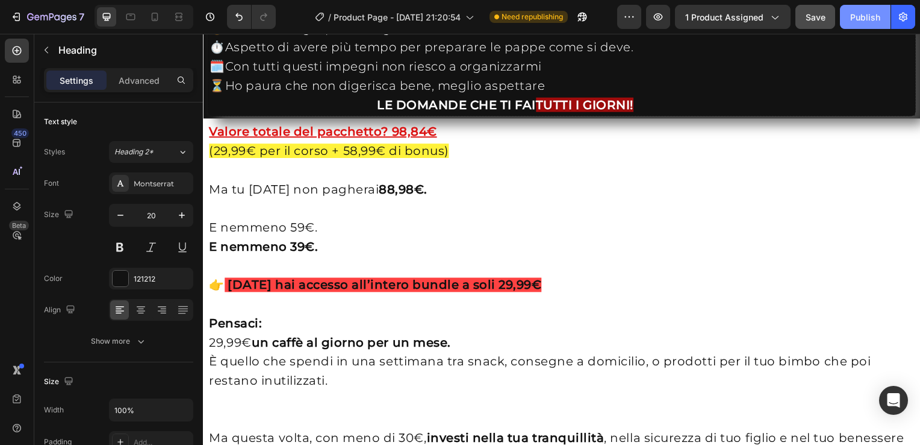
click at [872, 11] on div "Publish" at bounding box center [866, 17] width 30 height 13
click at [125, 17] on icon at bounding box center [131, 17] width 12 height 12
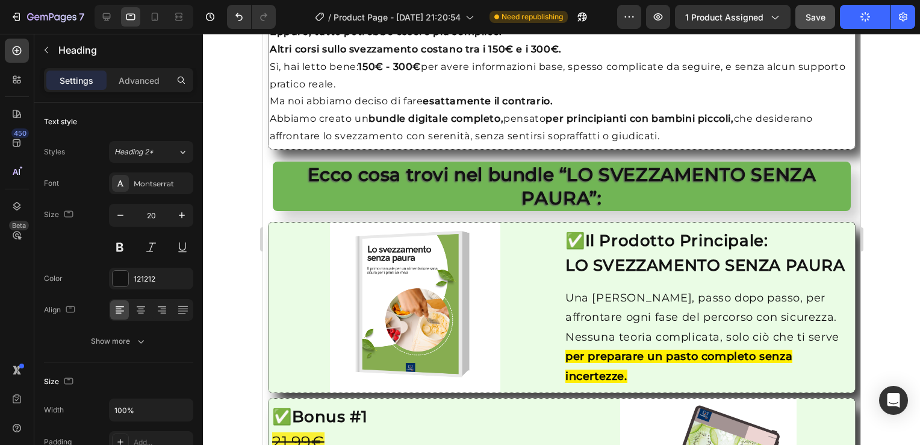
scroll to position [1278, 0]
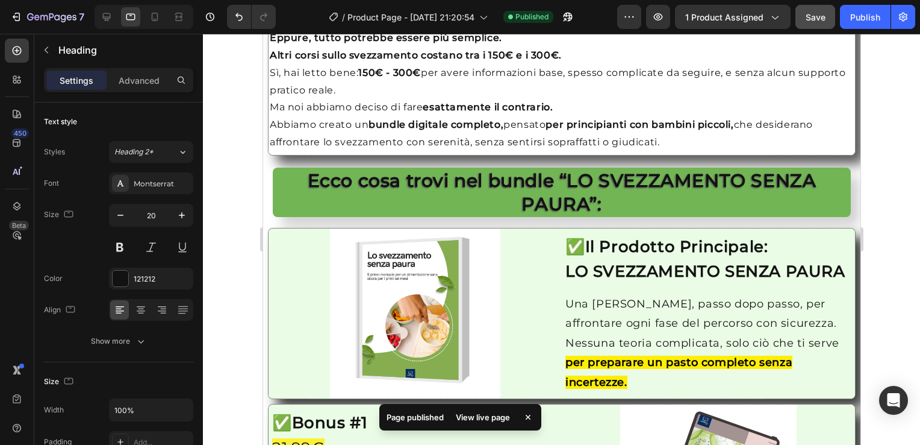
click at [240, 119] on div at bounding box center [561, 239] width 717 height 411
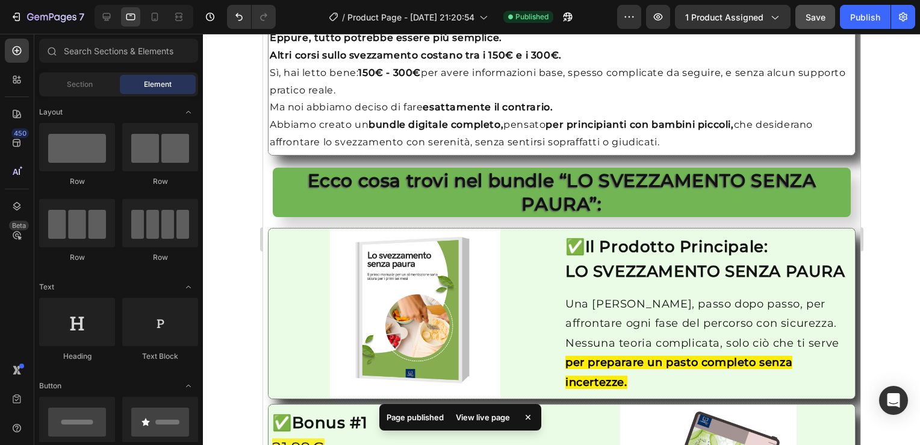
click at [240, 119] on div at bounding box center [561, 239] width 717 height 411
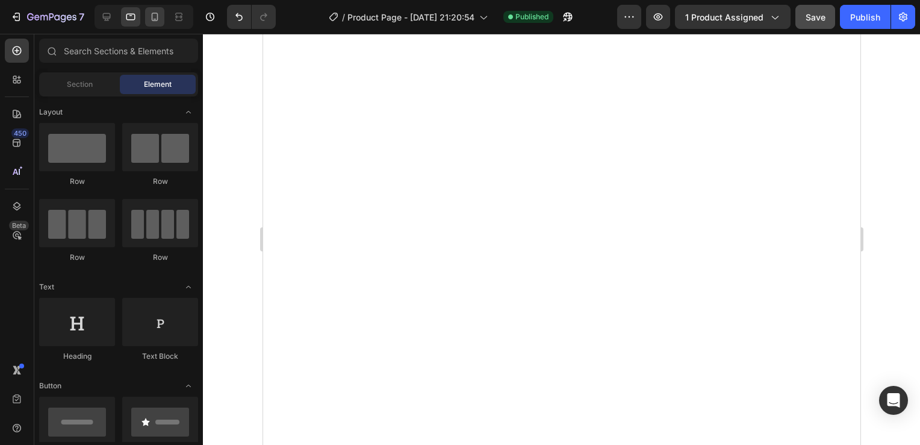
scroll to position [740, 0]
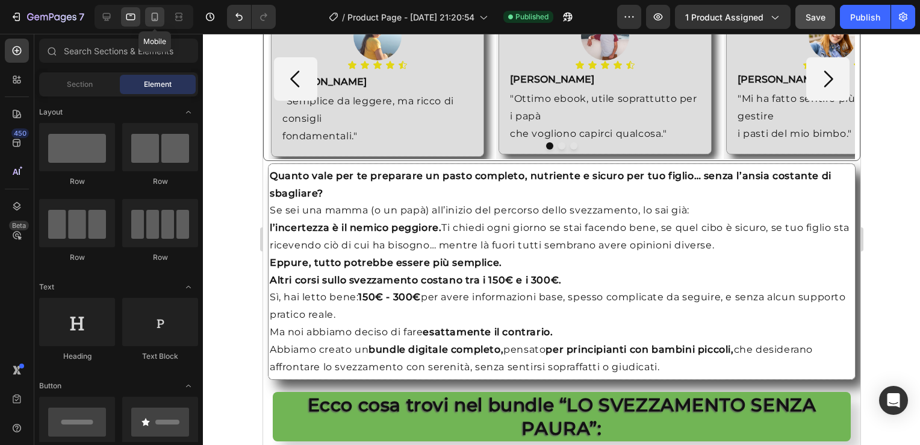
click at [159, 14] on icon at bounding box center [155, 17] width 12 height 12
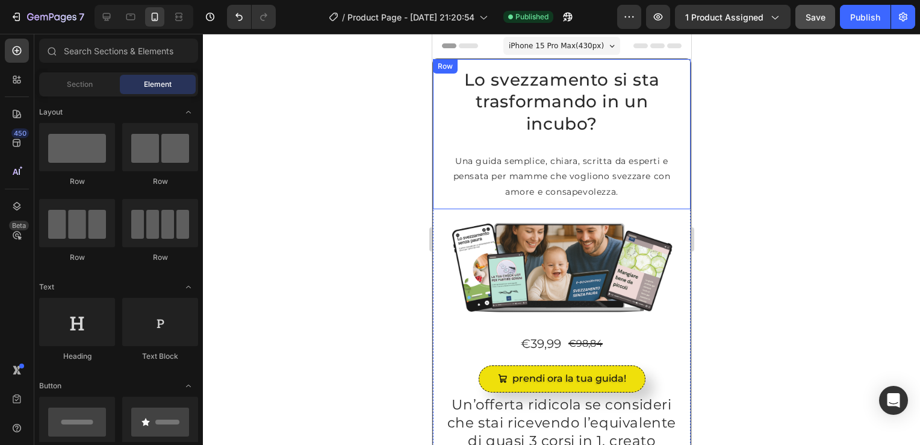
click at [436, 68] on div "Row" at bounding box center [445, 66] width 20 height 11
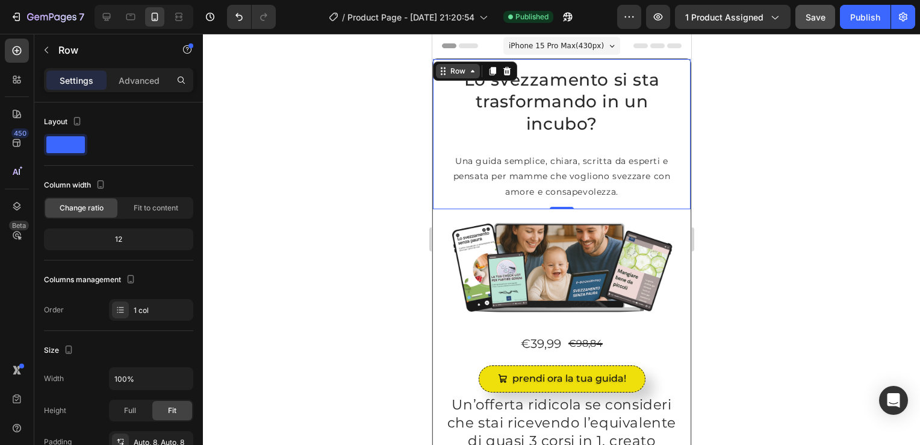
click at [463, 75] on div "Row" at bounding box center [458, 71] width 20 height 11
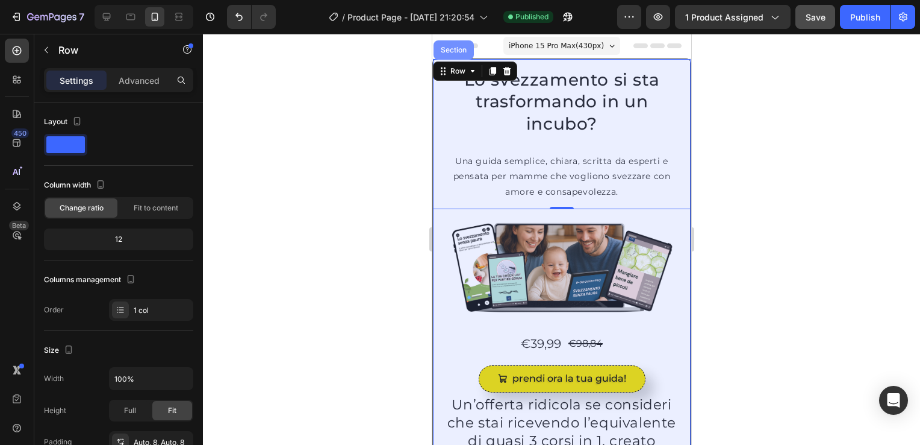
click at [454, 45] on div "Section" at bounding box center [453, 49] width 40 height 19
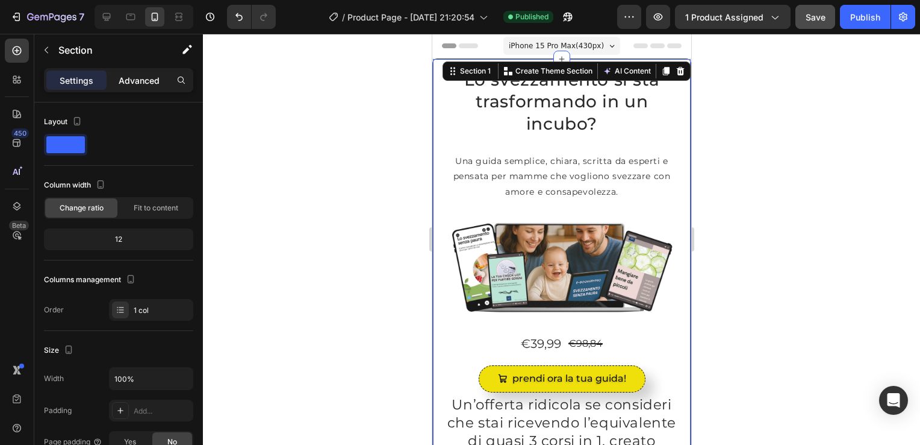
click at [142, 74] on p "Advanced" at bounding box center [139, 80] width 41 height 13
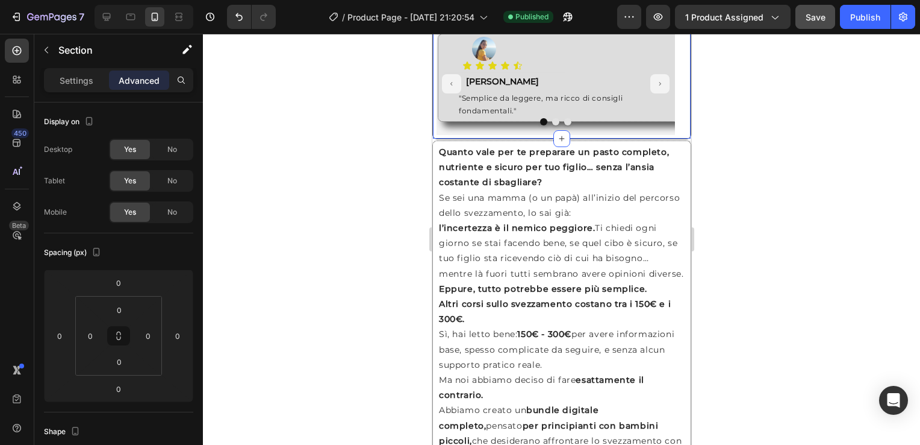
scroll to position [943, 0]
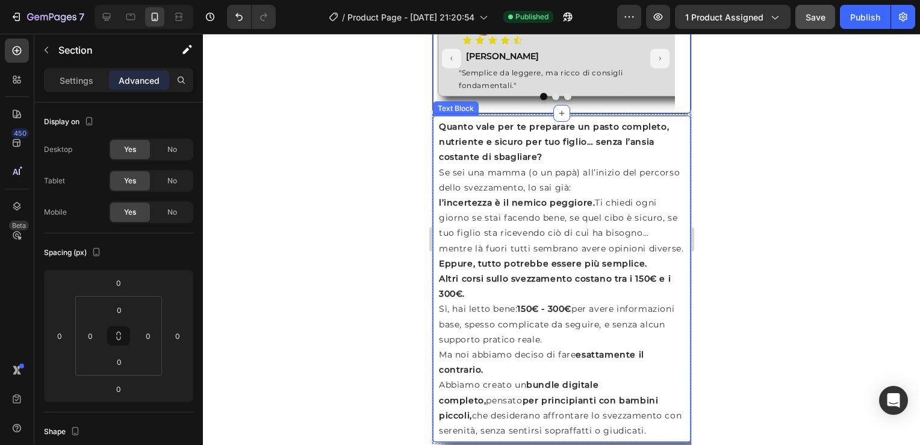
click at [444, 116] on div "Text Block" at bounding box center [456, 108] width 46 height 14
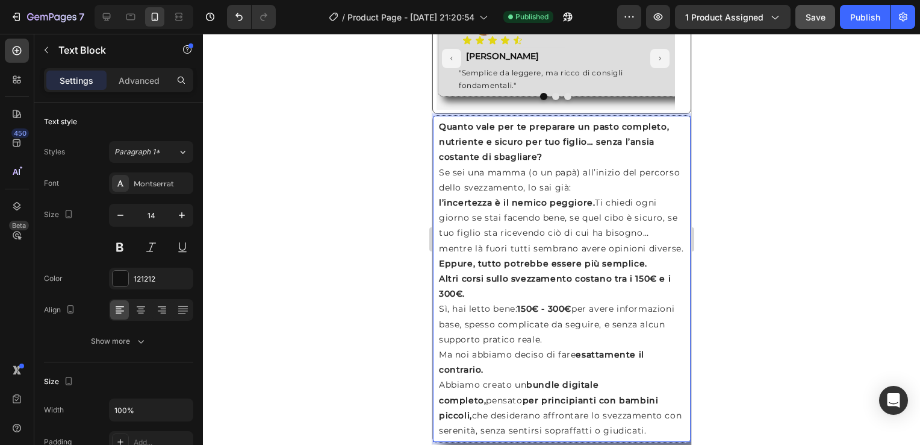
click at [434, 125] on div "Quanto vale per te preparare un pasto completo, nutriente e sicuro per tuo figl…" at bounding box center [561, 278] width 259 height 327
click at [464, 110] on div "Text Block" at bounding box center [468, 104] width 41 height 11
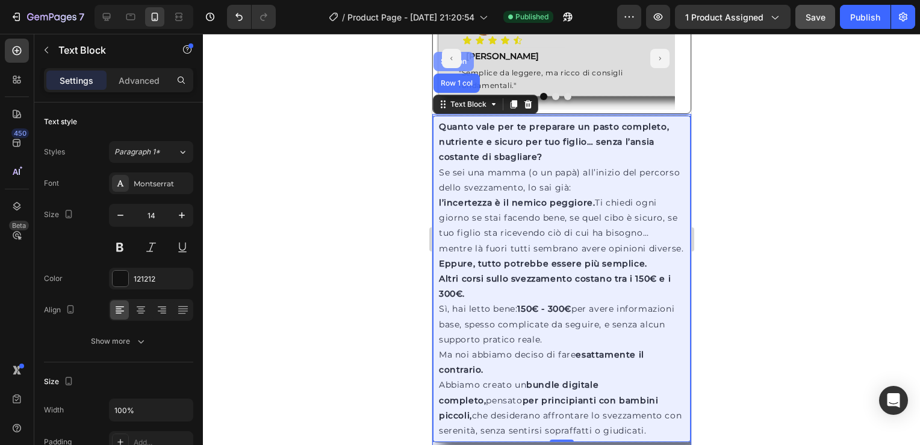
click at [467, 65] on div "Section" at bounding box center [453, 61] width 40 height 19
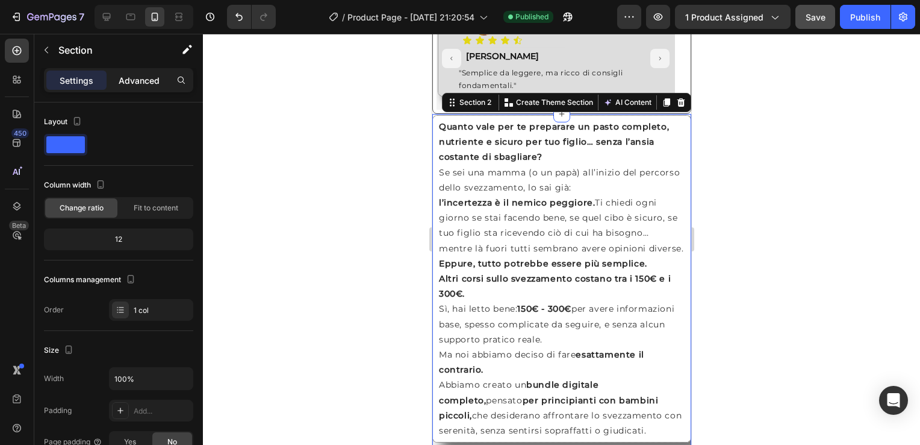
click at [145, 78] on p "Advanced" at bounding box center [139, 80] width 41 height 13
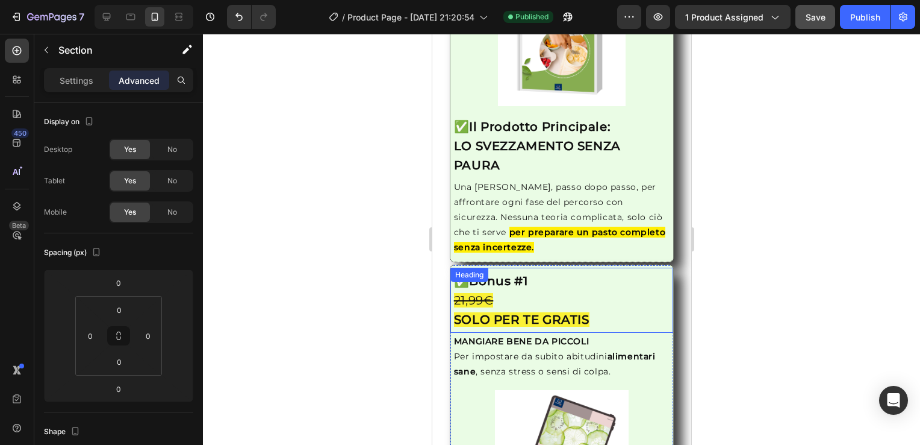
scroll to position [1357, 0]
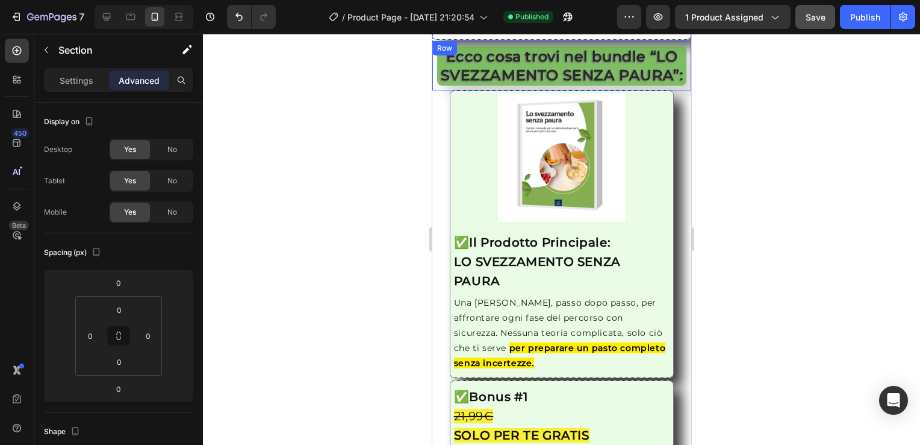
click at [436, 54] on div "Row" at bounding box center [444, 48] width 20 height 11
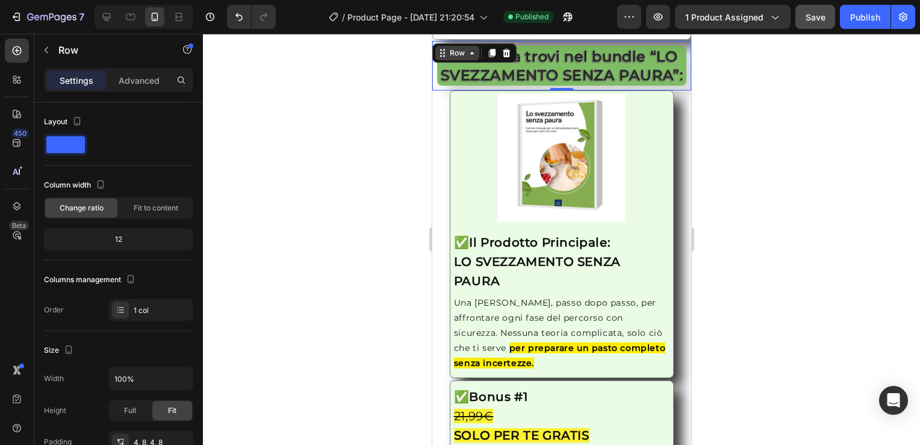
click at [451, 58] on div "Row" at bounding box center [457, 53] width 20 height 11
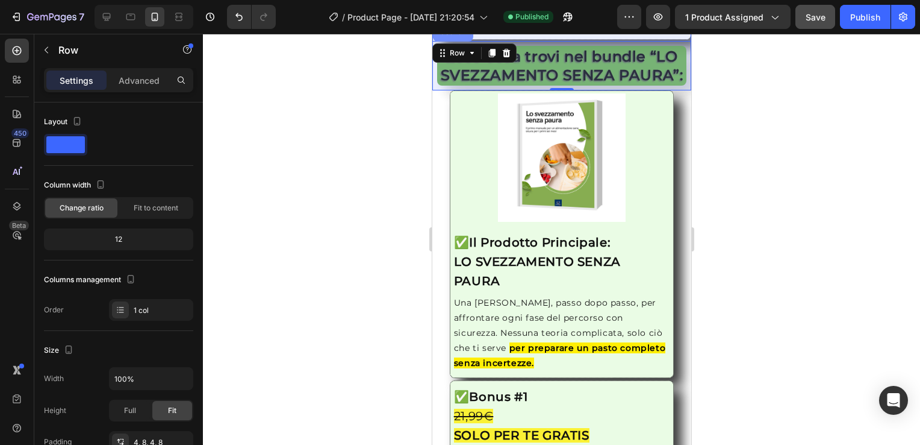
click at [454, 36] on div "Section" at bounding box center [452, 31] width 31 height 7
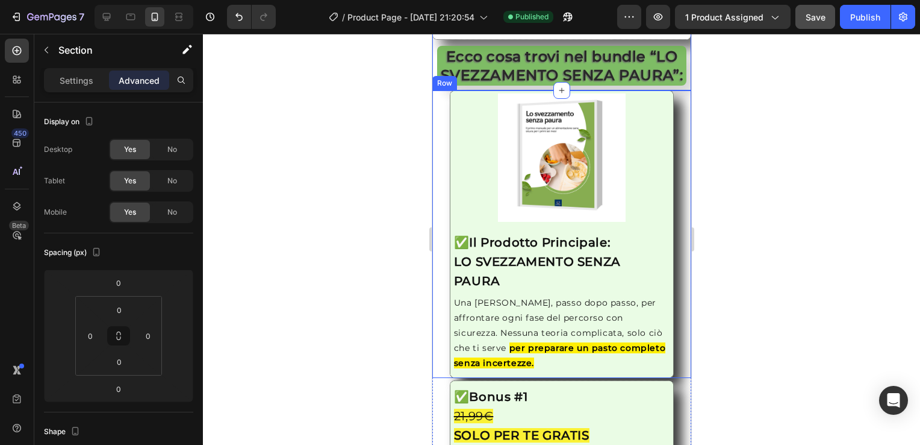
click at [441, 89] on div "Row" at bounding box center [444, 83] width 20 height 11
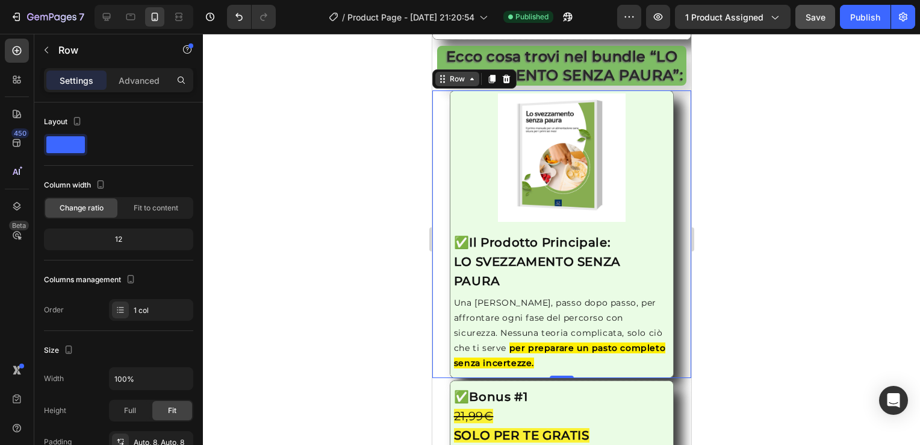
click at [451, 84] on div "Row" at bounding box center [457, 78] width 20 height 11
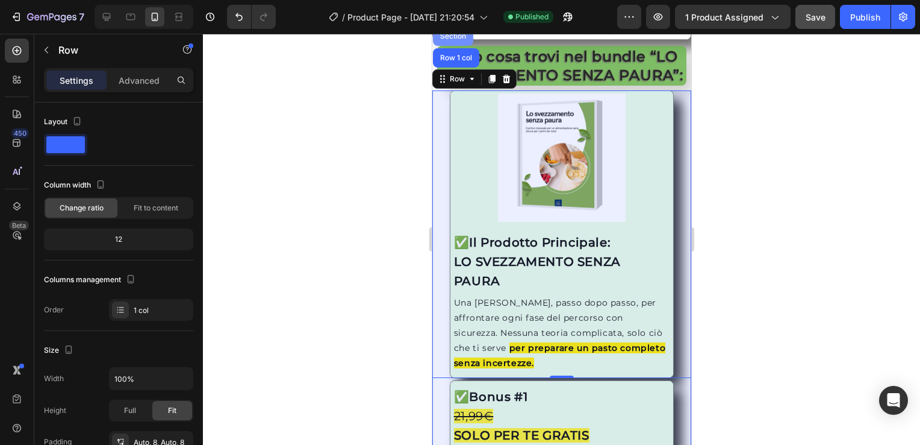
click at [448, 40] on div "Section" at bounding box center [452, 36] width 31 height 7
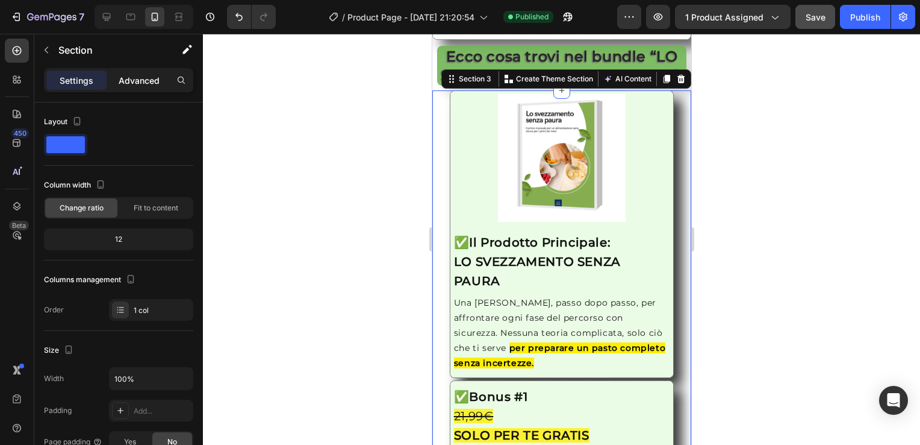
click at [128, 72] on div "Advanced" at bounding box center [139, 79] width 60 height 19
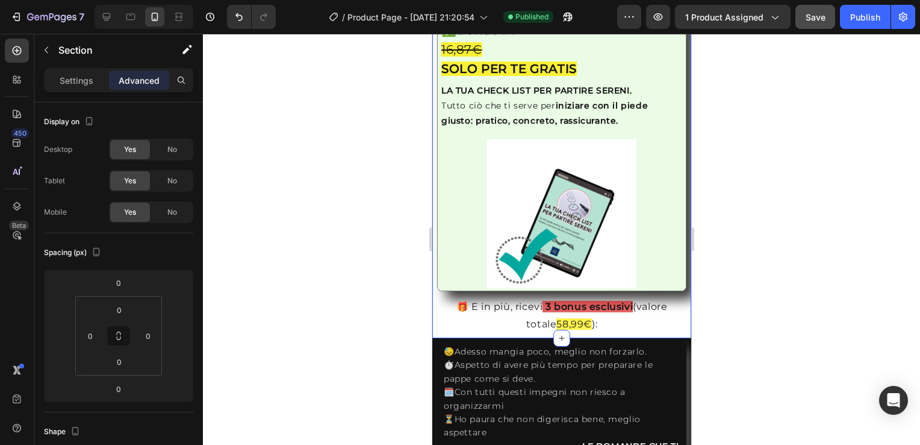
scroll to position [2402, 0]
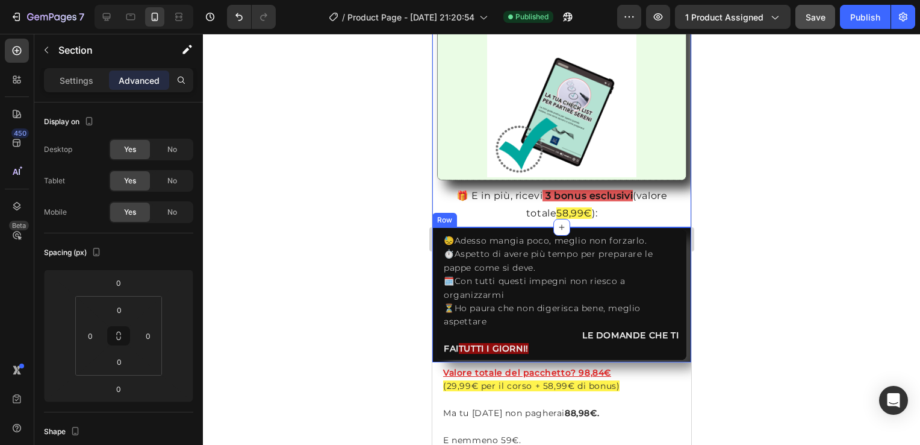
click at [434, 213] on div "Row" at bounding box center [444, 220] width 25 height 14
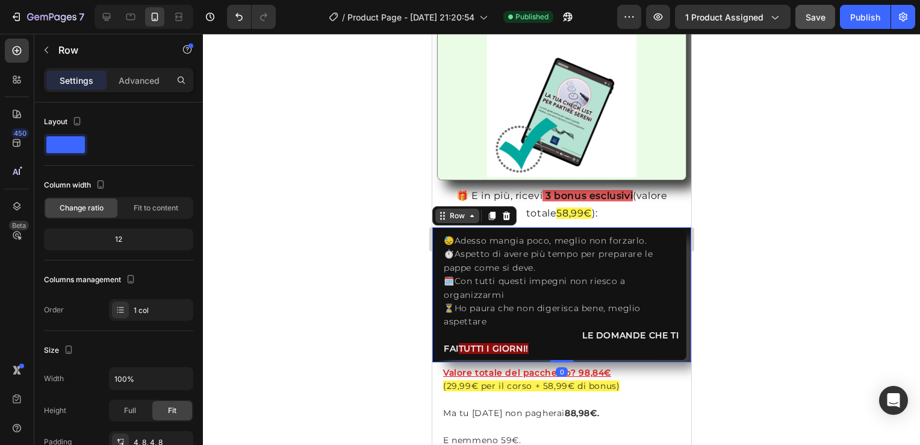
click at [457, 210] on div "Row" at bounding box center [457, 215] width 20 height 11
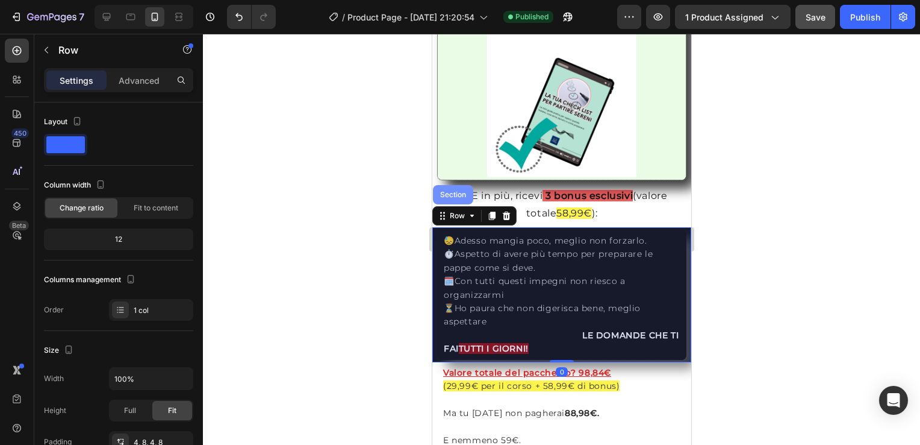
click at [454, 191] on div "Section" at bounding box center [452, 194] width 31 height 7
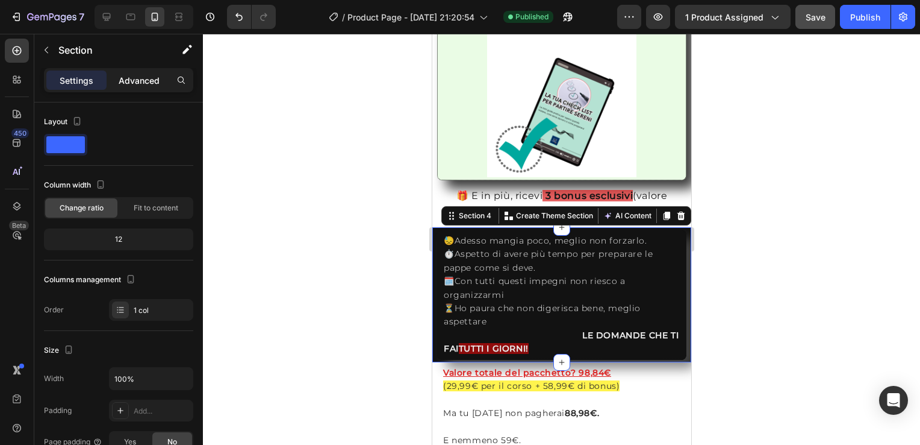
click at [137, 80] on p "Advanced" at bounding box center [139, 80] width 41 height 13
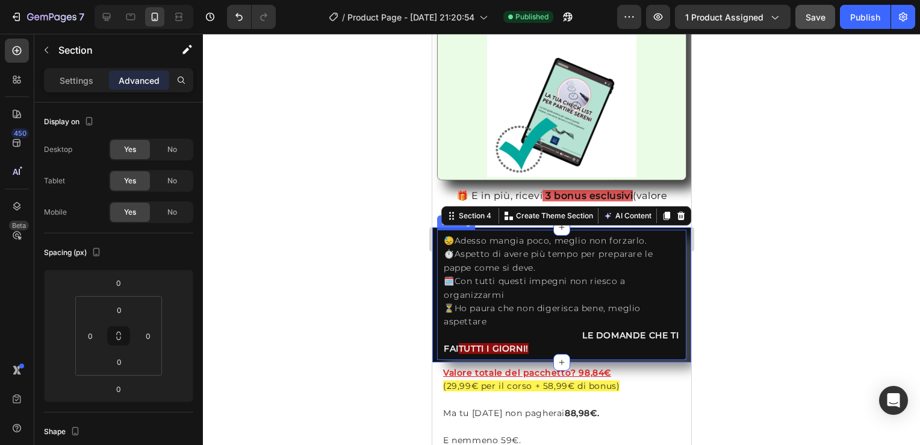
scroll to position [2684, 0]
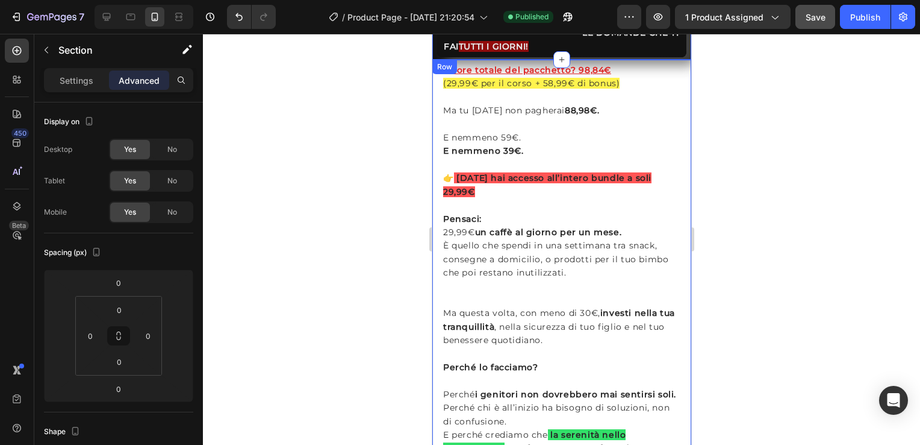
click at [439, 68] on div "Row" at bounding box center [444, 66] width 20 height 11
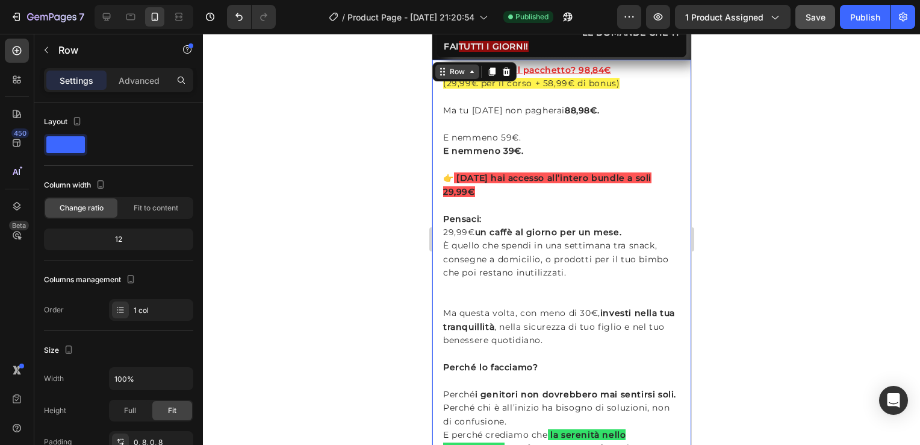
click at [446, 77] on div "Row" at bounding box center [457, 71] width 44 height 14
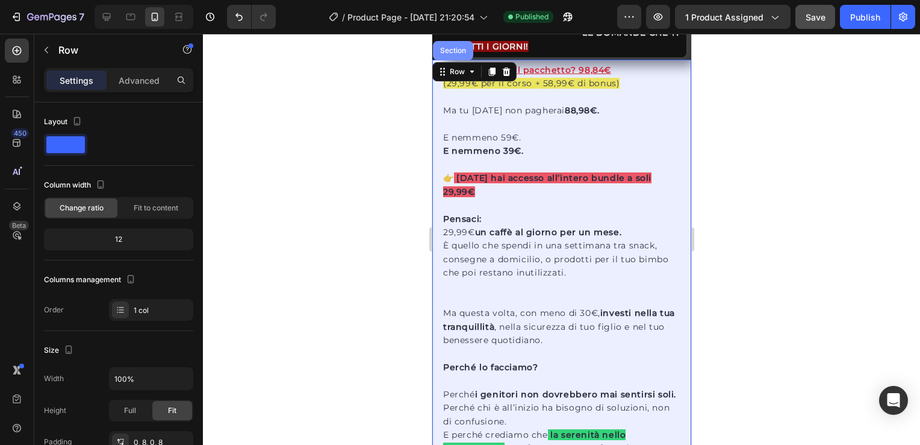
click at [451, 49] on div "Section" at bounding box center [452, 50] width 31 height 7
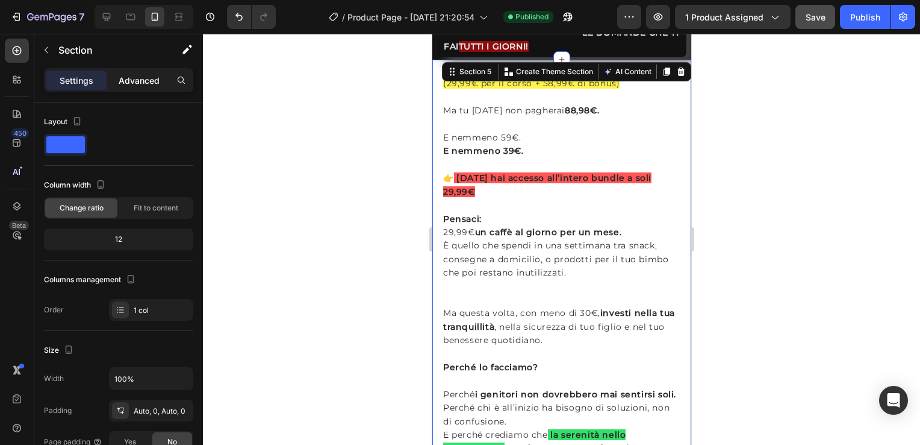
click at [137, 77] on p "Advanced" at bounding box center [139, 80] width 41 height 13
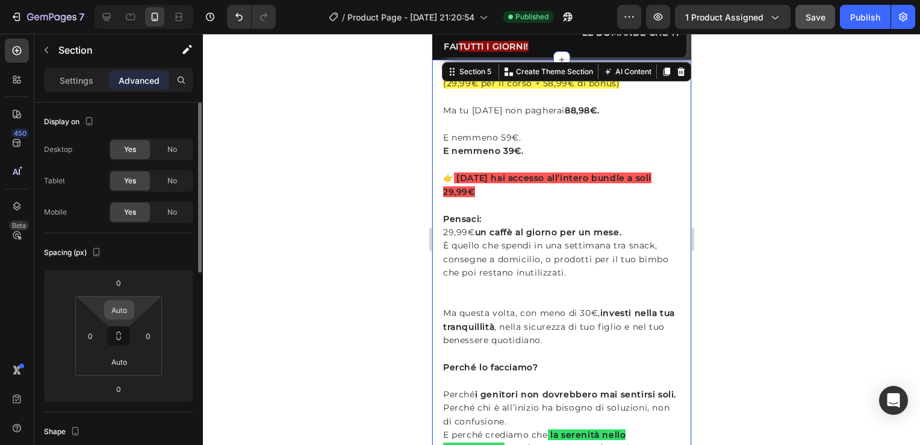
click at [125, 314] on input "Auto" at bounding box center [119, 310] width 24 height 18
type input "0"
click at [122, 356] on input "Auto" at bounding box center [119, 361] width 24 height 18
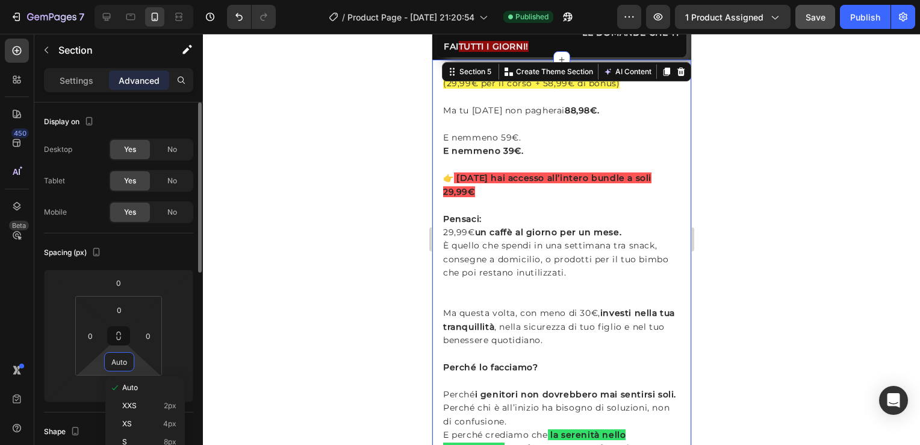
type input "0"
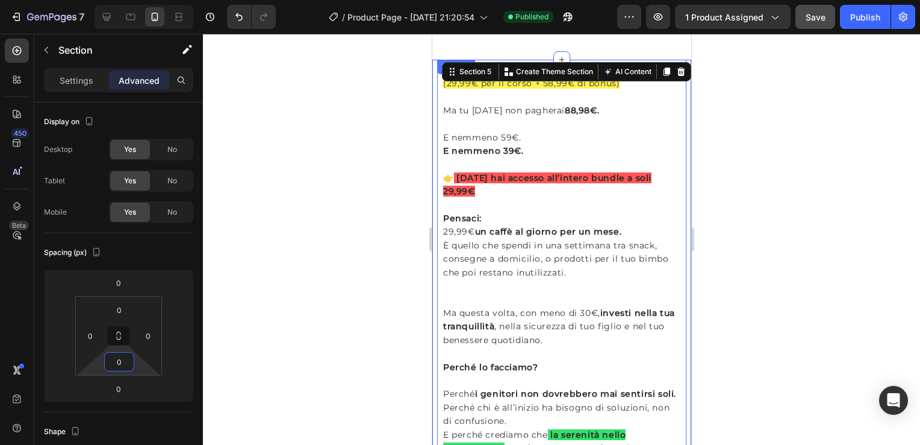
scroll to position [2904, 0]
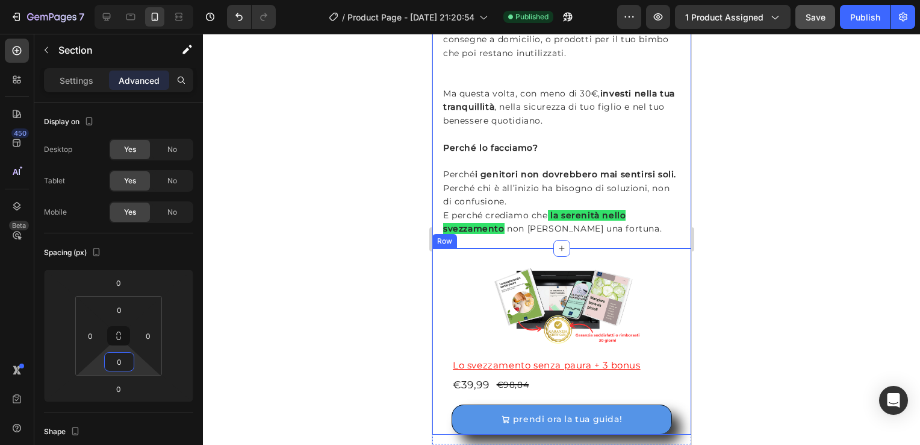
click at [436, 248] on div "Row" at bounding box center [444, 241] width 25 height 14
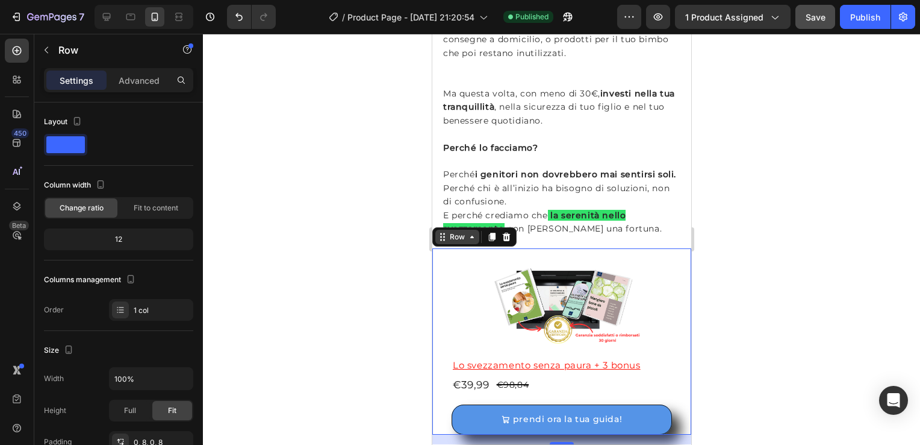
click at [457, 242] on div "Row" at bounding box center [457, 236] width 20 height 11
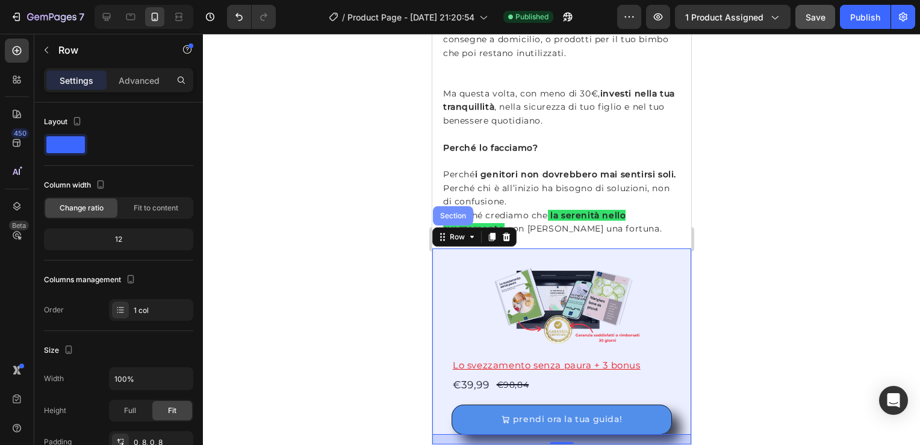
click at [450, 219] on div "Section" at bounding box center [452, 215] width 31 height 7
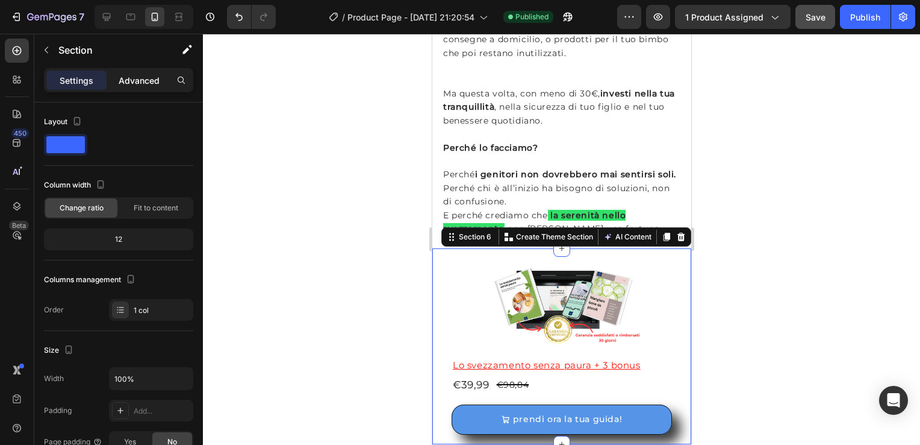
click at [135, 78] on p "Advanced" at bounding box center [139, 80] width 41 height 13
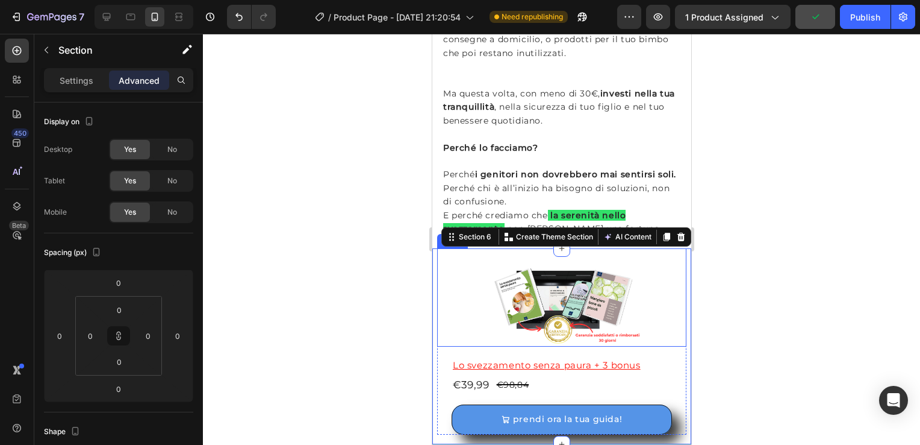
scroll to position [3159, 0]
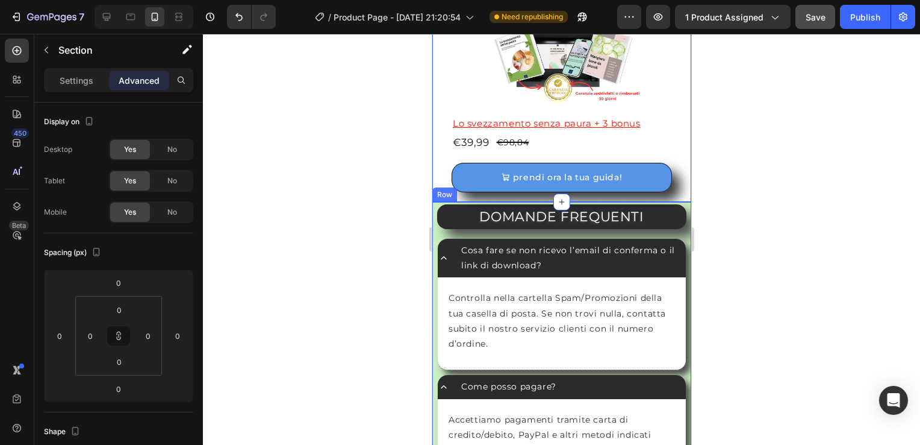
click at [437, 195] on div "Row" at bounding box center [444, 194] width 25 height 14
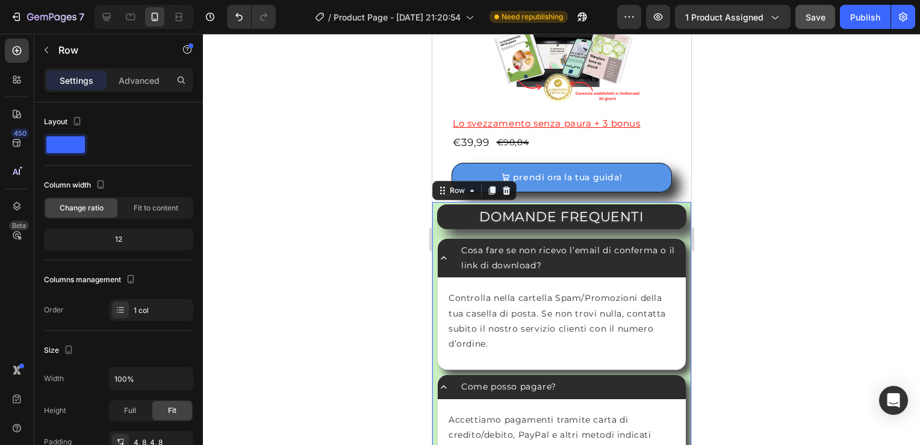
click at [449, 194] on div "Row" at bounding box center [474, 190] width 84 height 19
click at [452, 191] on div "Row" at bounding box center [457, 190] width 20 height 11
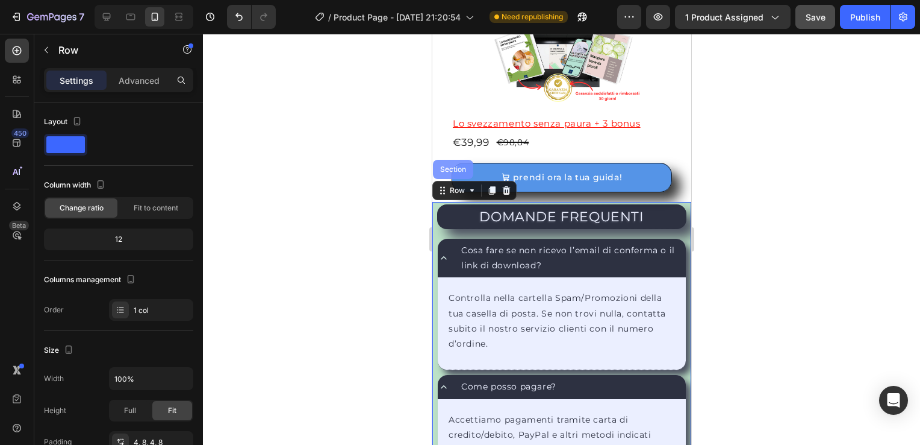
click at [457, 166] on div "Section" at bounding box center [452, 169] width 31 height 7
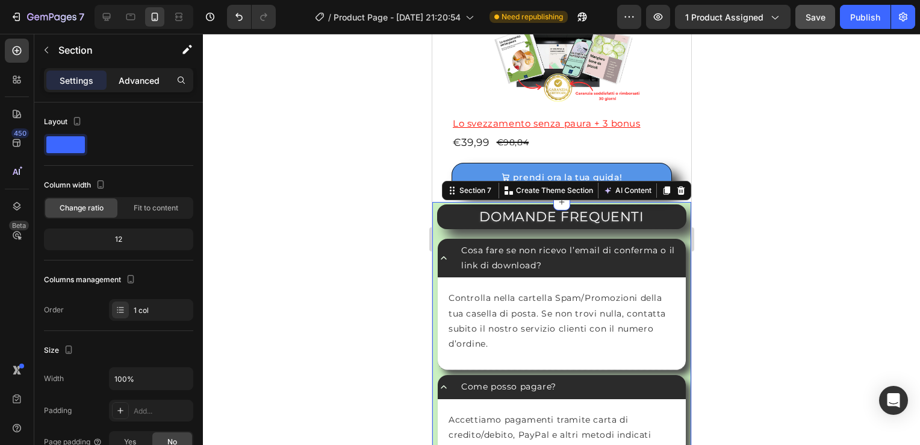
click at [133, 78] on p "Advanced" at bounding box center [139, 80] width 41 height 13
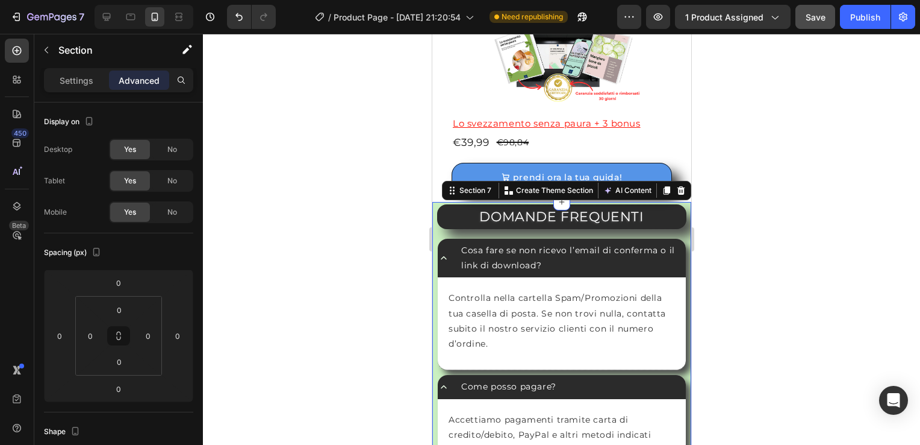
click at [793, 228] on div at bounding box center [561, 239] width 717 height 411
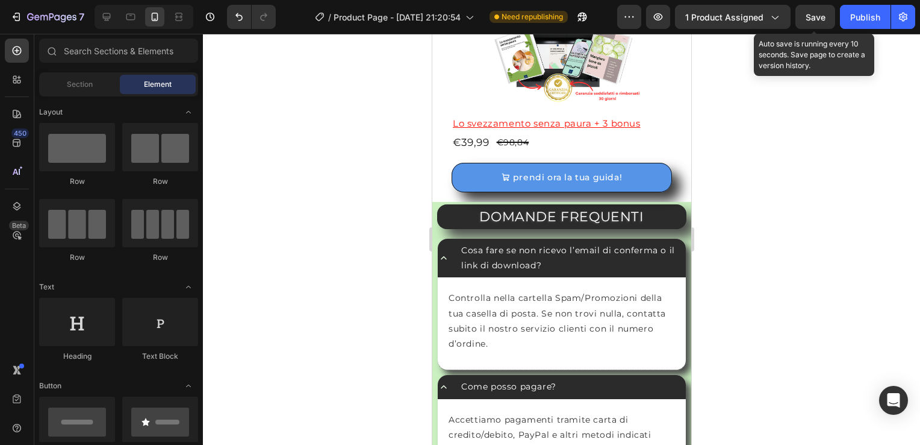
drag, startPoint x: 820, startPoint y: 16, endPoint x: 711, endPoint y: 372, distance: 372.5
click at [711, 372] on div at bounding box center [561, 239] width 717 height 411
click at [812, 13] on span "Save" at bounding box center [816, 17] width 20 height 10
click at [807, 12] on span "Save" at bounding box center [816, 17] width 20 height 10
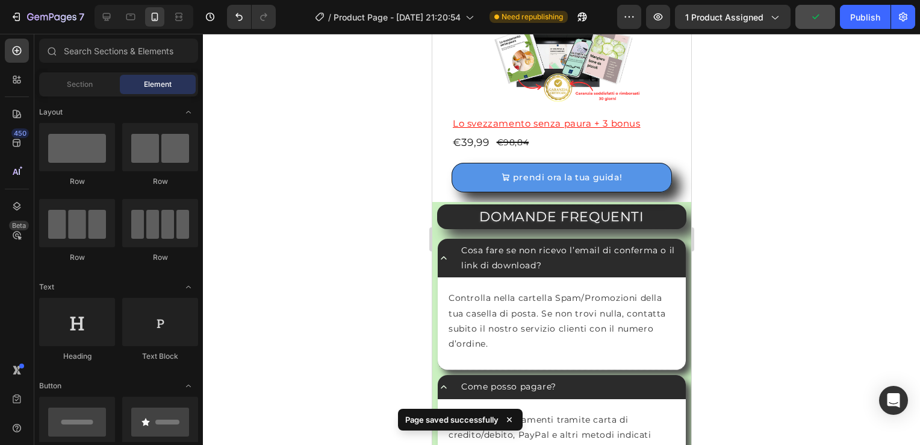
click at [801, 156] on div at bounding box center [561, 239] width 717 height 411
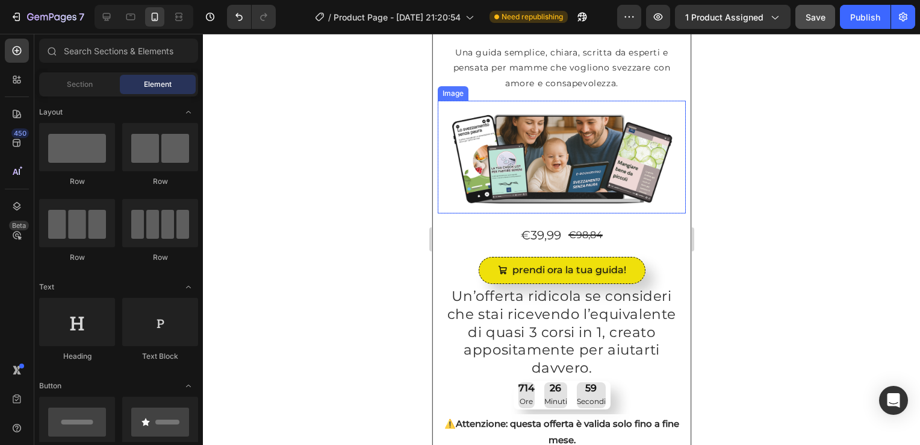
scroll to position [0, 0]
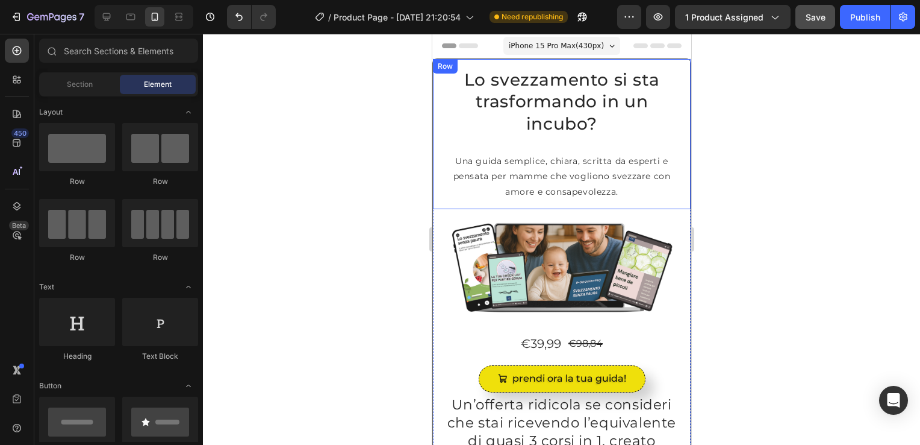
click at [436, 70] on div "Row" at bounding box center [445, 66] width 20 height 11
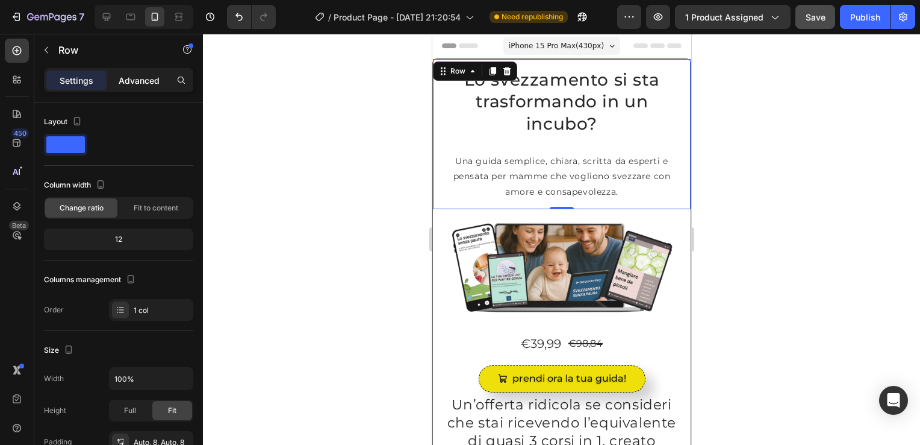
click at [143, 74] on p "Advanced" at bounding box center [139, 80] width 41 height 13
